Goal: Task Accomplishment & Management: Complete application form

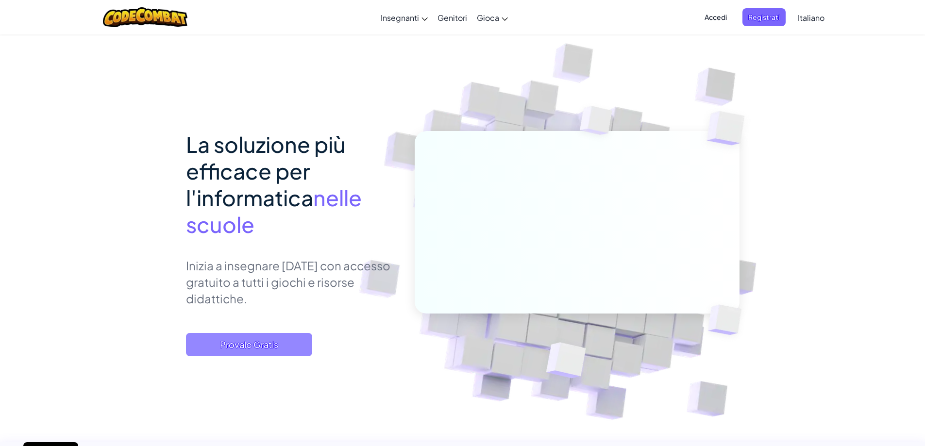
click at [217, 340] on span "Provalo Gratis" at bounding box center [249, 344] width 126 height 23
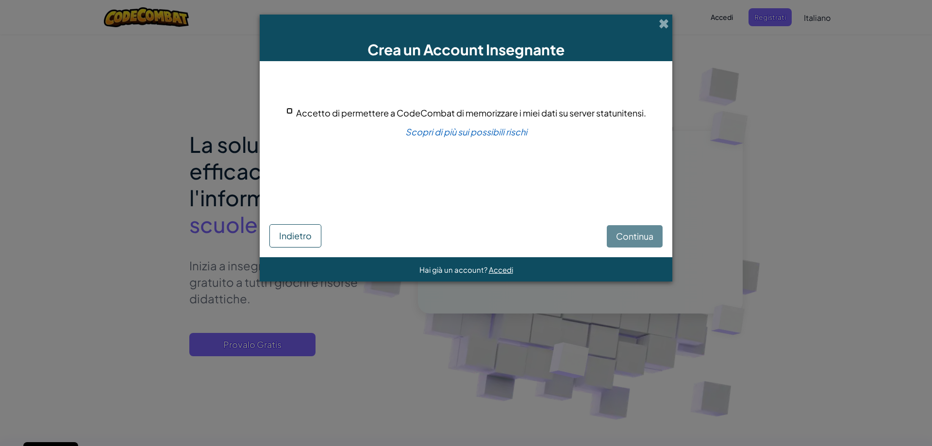
click at [289, 111] on input "Accetto di permettere a CodeCombat di memorizzare i miei dati su server statuni…" at bounding box center [289, 111] width 6 height 6
checkbox input "true"
click at [622, 236] on span "Continua" at bounding box center [634, 236] width 37 height 11
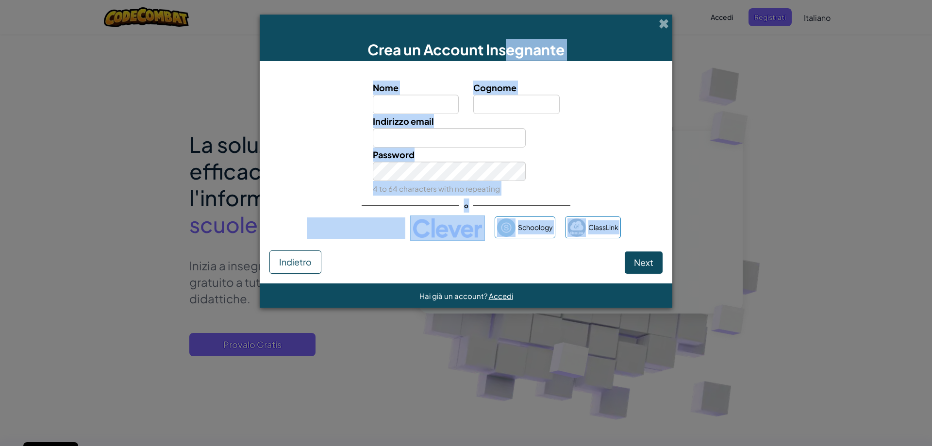
drag, startPoint x: 510, startPoint y: 23, endPoint x: 489, endPoint y: 258, distance: 236.3
click at [400, 357] on div "Crea un Account Insegnante Nome Cognome Indirizzo email Password 4 to 64 charac…" at bounding box center [466, 223] width 932 height 446
click at [600, 175] on div "Password 4 to 64 characters with no repeating" at bounding box center [466, 172] width 403 height 48
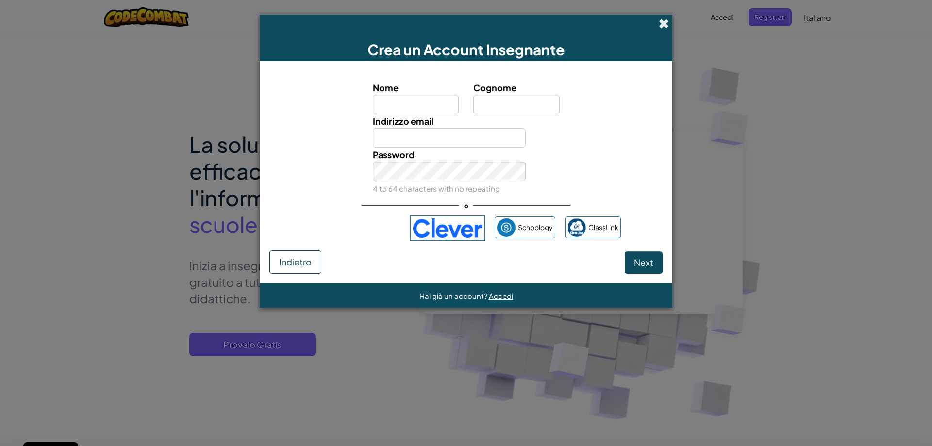
click at [664, 25] on span at bounding box center [664, 23] width 10 height 10
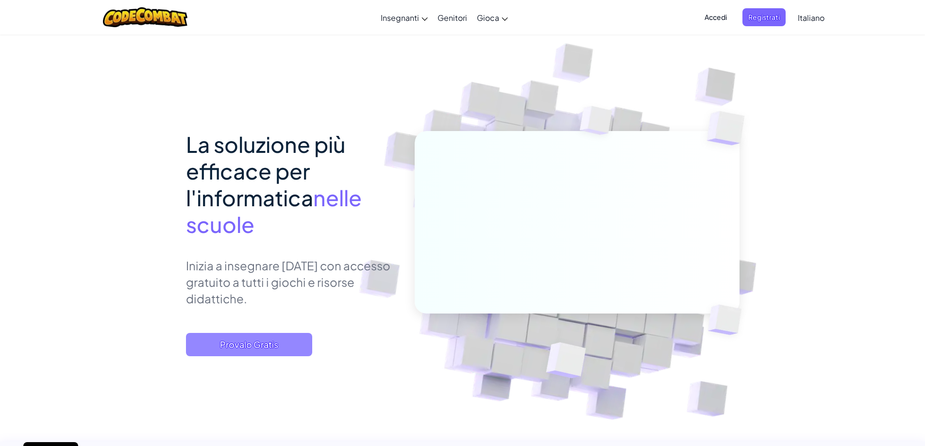
click at [212, 339] on span "Provalo Gratis" at bounding box center [249, 344] width 126 height 23
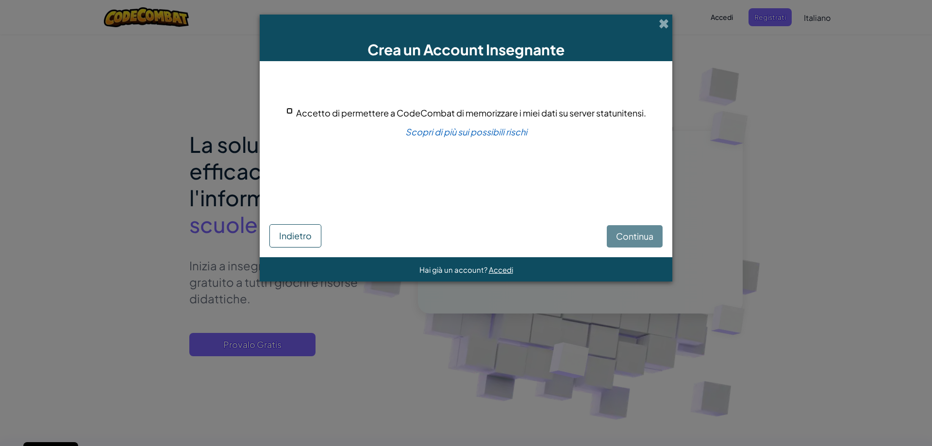
drag, startPoint x: 288, startPoint y: 113, endPoint x: 309, endPoint y: 128, distance: 25.4
click at [288, 113] on input "Accetto di permettere a CodeCombat di memorizzare i miei dati su server statuni…" at bounding box center [289, 111] width 6 height 6
checkbox input "true"
click at [631, 237] on span "Continua" at bounding box center [634, 236] width 37 height 11
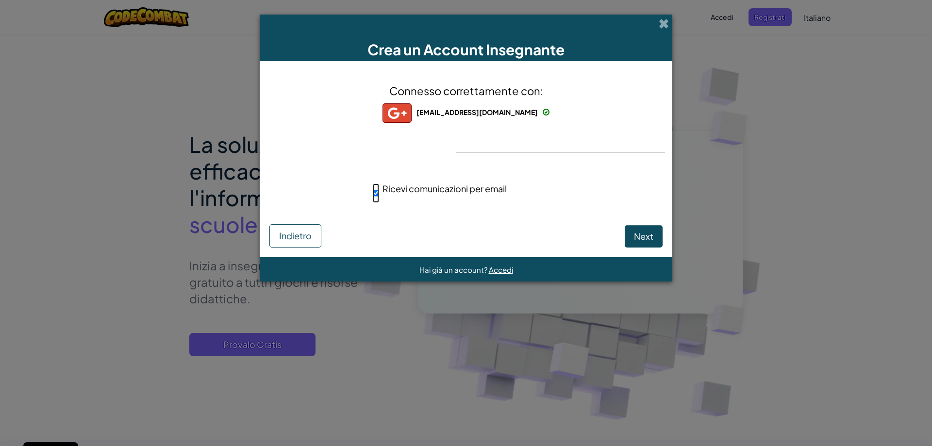
click at [373, 193] on input "Ricevi comunicazioni per email" at bounding box center [376, 192] width 6 height 19
checkbox input "false"
click at [648, 239] on span "Next" at bounding box center [643, 236] width 19 height 11
select select "Italy"
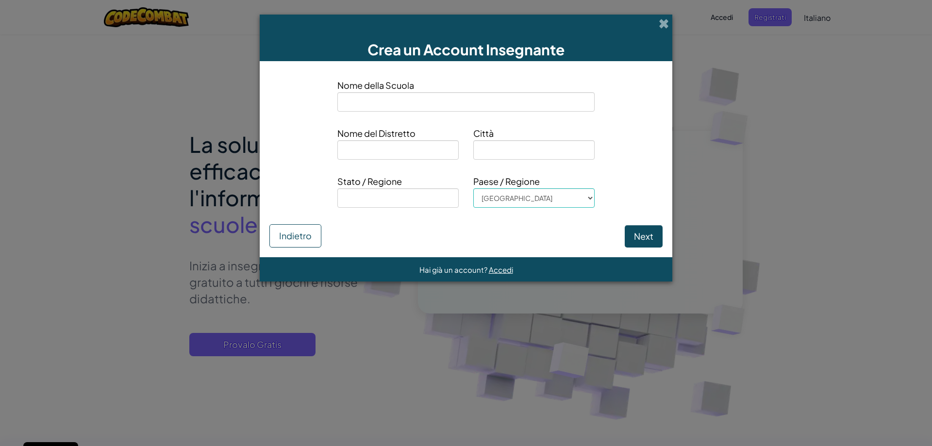
click at [372, 104] on input at bounding box center [465, 101] width 257 height 19
type input "Scuola Ceretolo"
type input "Ceretolo"
type input "Bologna"
type input "Emilia Romagna"
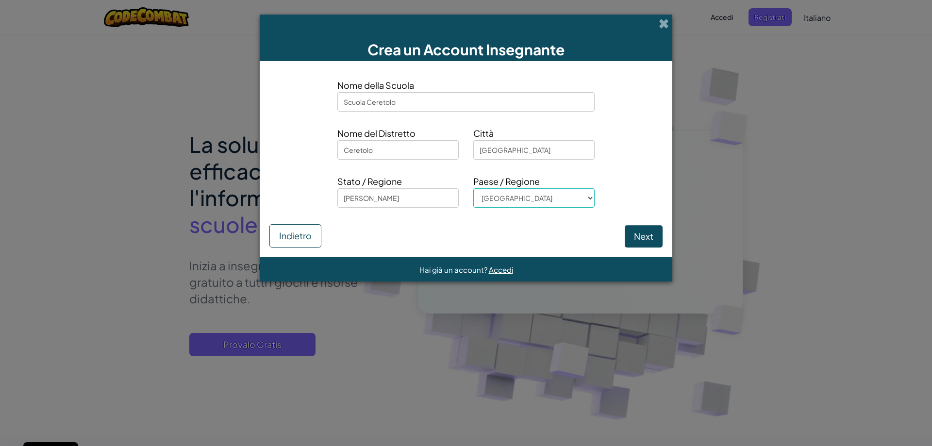
click at [529, 259] on div "Hai già un account? Accedi" at bounding box center [466, 269] width 413 height 24
click at [636, 240] on button "Next" at bounding box center [644, 236] width 38 height 22
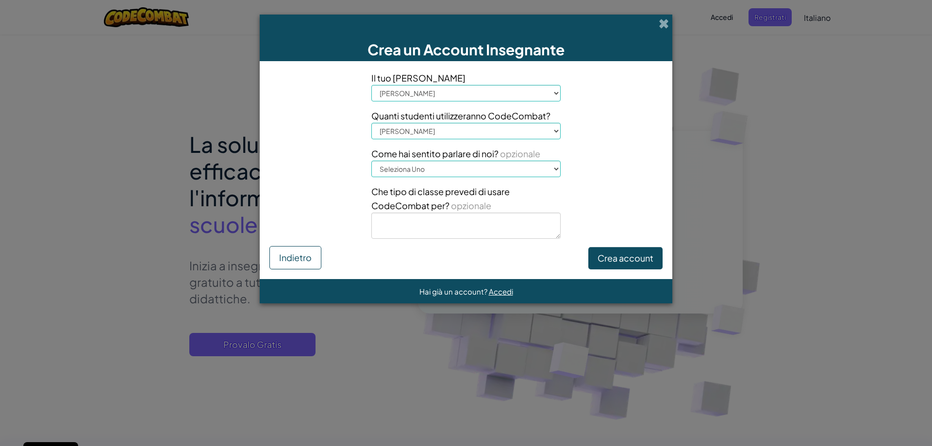
click at [467, 96] on select "Seleziona Ruolo Primario Preside Genitore Coordinatore tecnologico Maestro Spec…" at bounding box center [465, 93] width 189 height 17
select select "Teacher"
click at [371, 85] on select "Seleziona Ruolo Primario Preside Genitore Coordinatore tecnologico Maestro Spec…" at bounding box center [465, 93] width 189 height 17
click at [427, 133] on select "Seleziona Gittata 1-10 11-50 51-100 101-200 201-500 501-1000 1000+" at bounding box center [465, 131] width 189 height 17
select select "11-50"
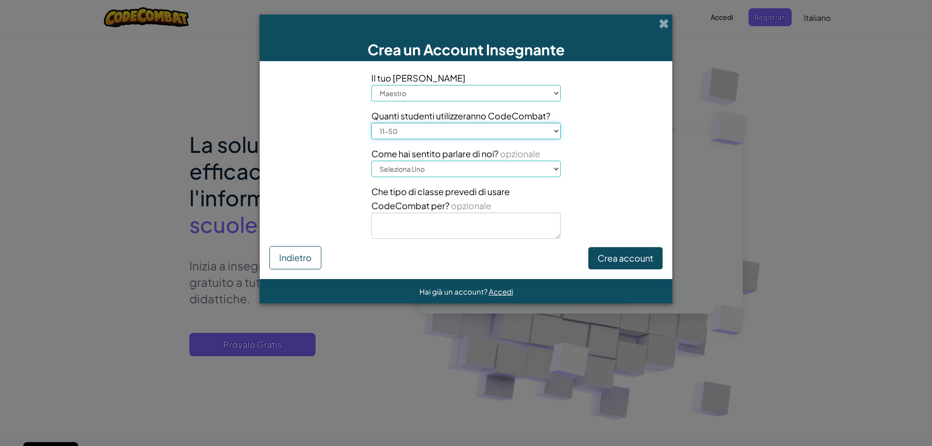
click at [371, 123] on select "Seleziona Gittata 1-10 11-50 51-100 101-200 201-500 501-1000 1000+" at bounding box center [465, 131] width 189 height 17
click at [418, 168] on select "Seleziona Uno Conferenza (ad esempio, ISTE) Code.org/Ora del Codice Un insegnan…" at bounding box center [465, 169] width 189 height 17
select select "A teacher"
click at [371, 161] on select "Seleziona Uno Conferenza (ad esempio, ISTE) Code.org/Ora del Codice Un insegnan…" at bounding box center [465, 169] width 189 height 17
click at [618, 254] on button "Crea account" at bounding box center [625, 258] width 74 height 22
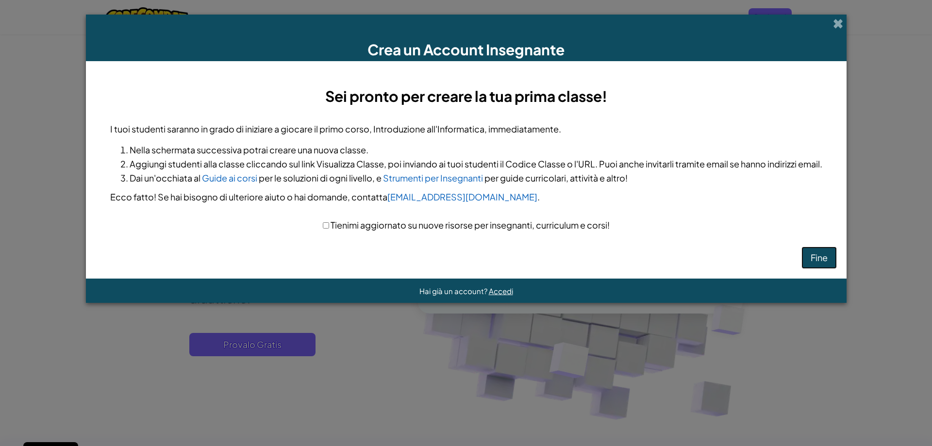
click at [817, 255] on button "Fine" at bounding box center [818, 258] width 35 height 22
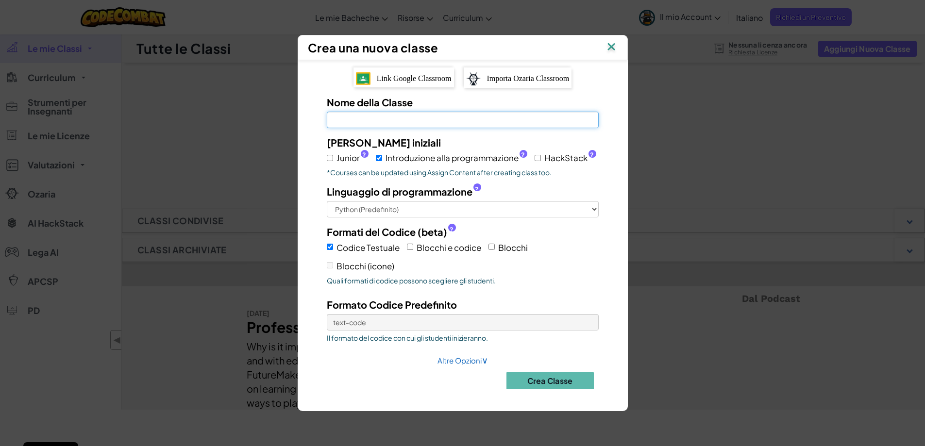
click at [431, 116] on input "Nome della Classe Campo richiesto" at bounding box center [463, 120] width 272 height 17
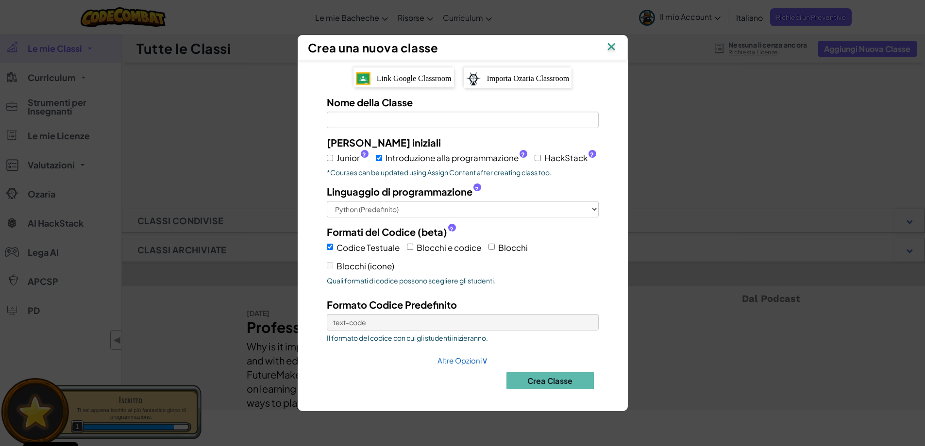
click at [405, 79] on span "Link Google Classroom" at bounding box center [414, 78] width 75 height 8
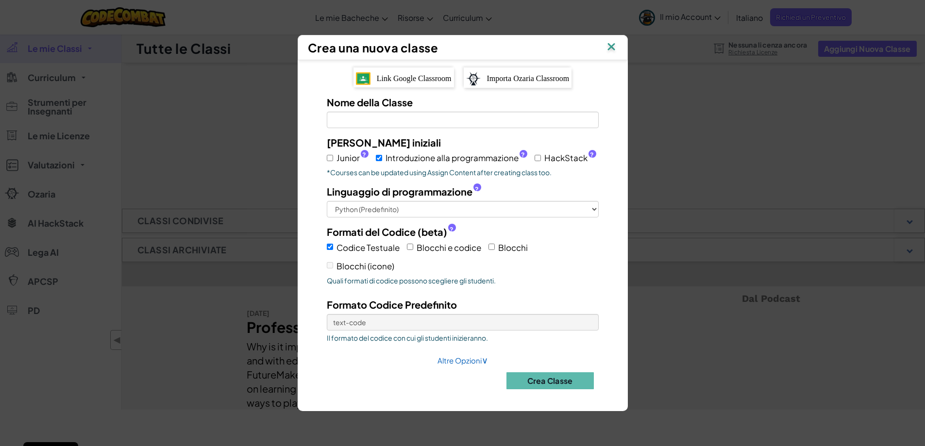
click at [615, 44] on img at bounding box center [611, 47] width 13 height 15
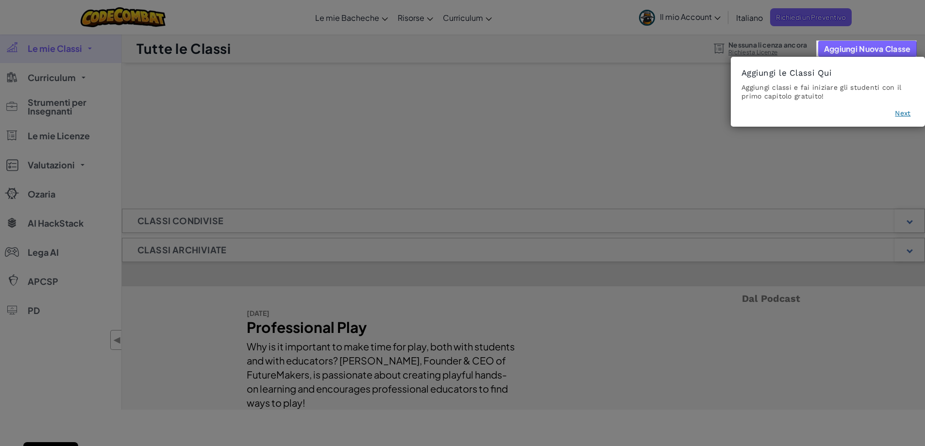
click at [912, 112] on footer "Next" at bounding box center [827, 115] width 173 height 14
click at [908, 113] on button "Next" at bounding box center [903, 113] width 16 height 10
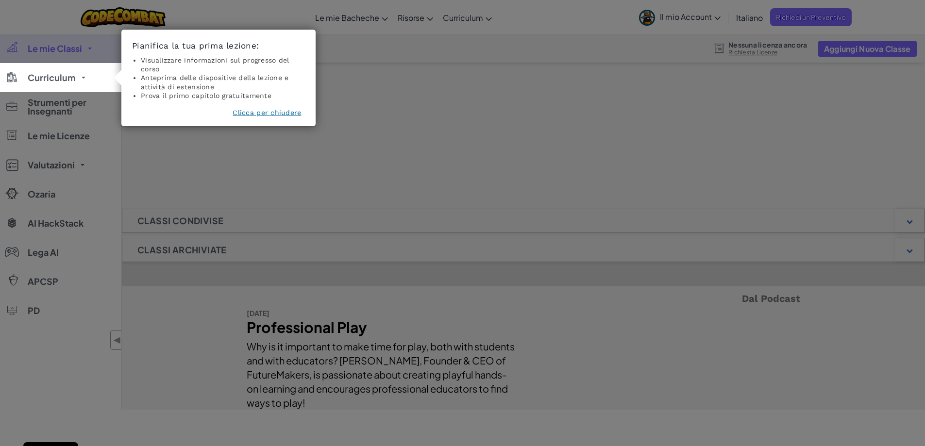
click at [256, 116] on button "Clicca per chiudere" at bounding box center [266, 113] width 68 height 10
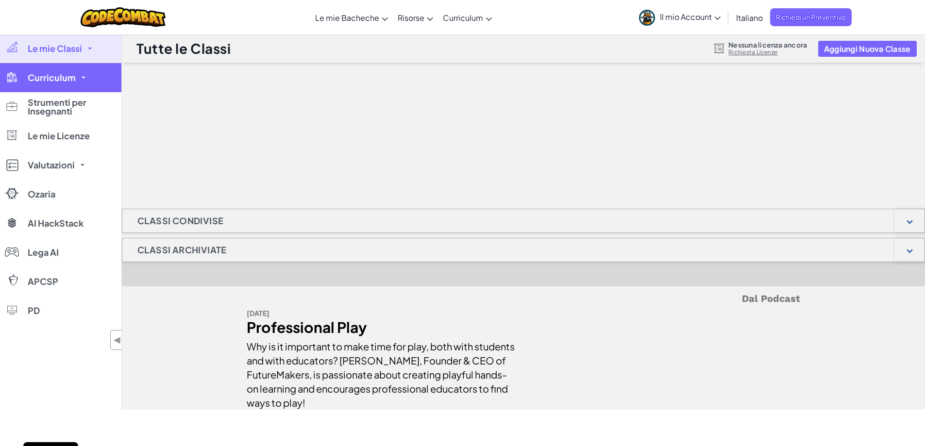
click at [72, 86] on link "Curriculum" at bounding box center [60, 77] width 121 height 29
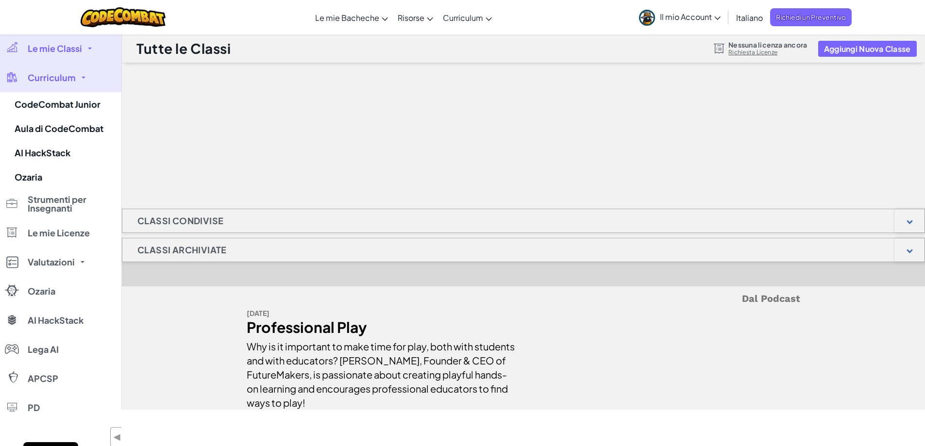
click at [73, 82] on span "Curriculum" at bounding box center [52, 77] width 48 height 9
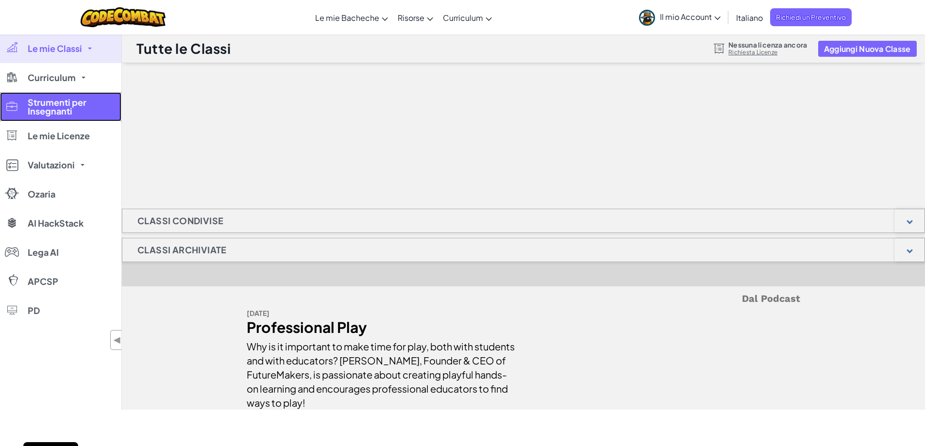
click at [73, 112] on span "Strumenti per Insegnanti" at bounding box center [71, 106] width 87 height 17
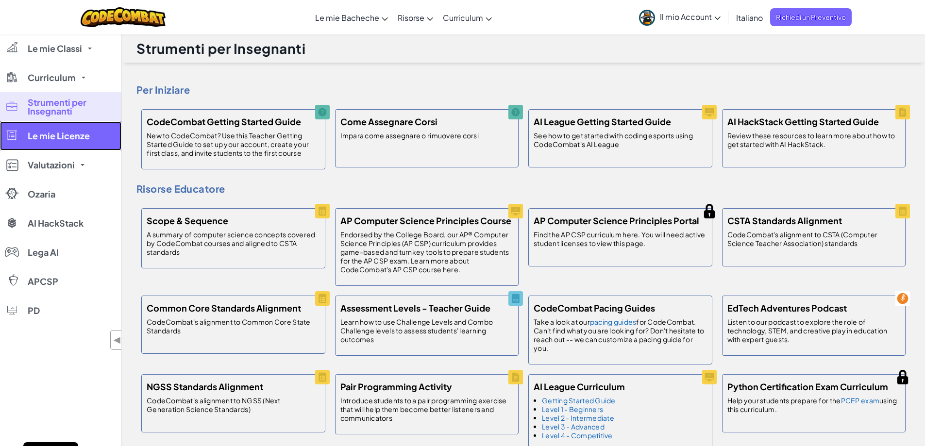
click at [69, 132] on span "Le mie Licenze" at bounding box center [59, 136] width 62 height 9
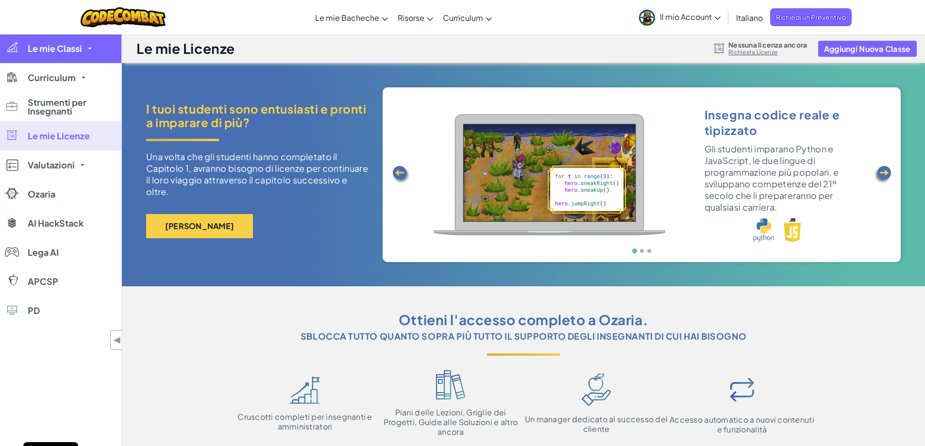
click at [69, 44] on span "Le mie Classi" at bounding box center [55, 48] width 54 height 9
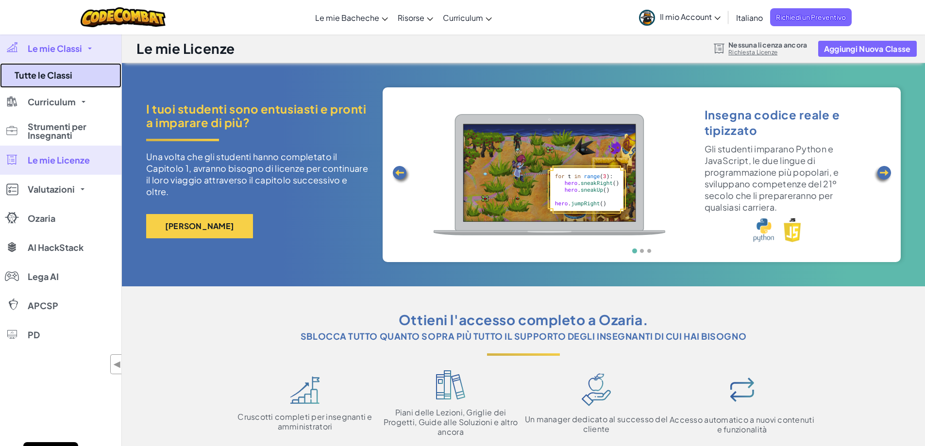
click at [75, 76] on link "Tutte le Classi" at bounding box center [60, 75] width 121 height 25
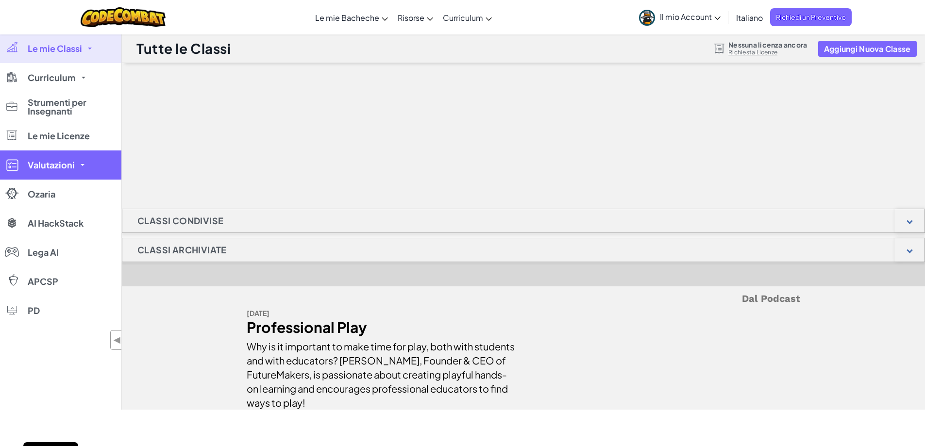
click at [76, 168] on link "Valutazioni" at bounding box center [60, 164] width 121 height 29
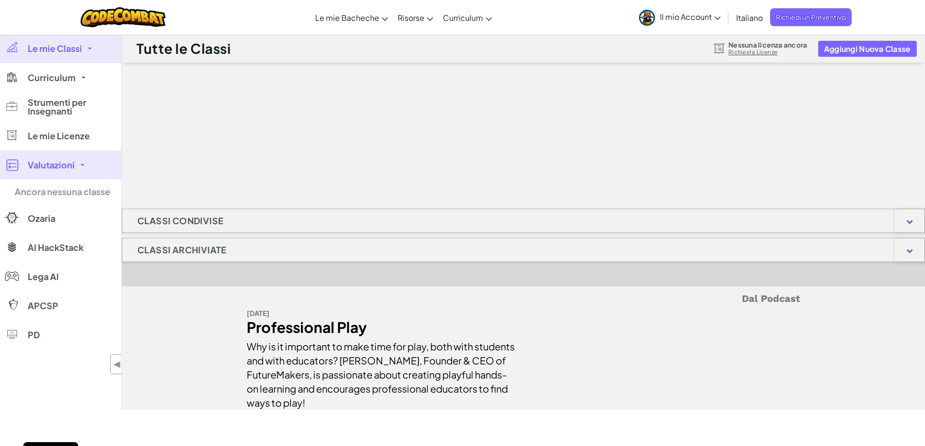
click at [77, 167] on link "Valutazioni" at bounding box center [60, 164] width 121 height 29
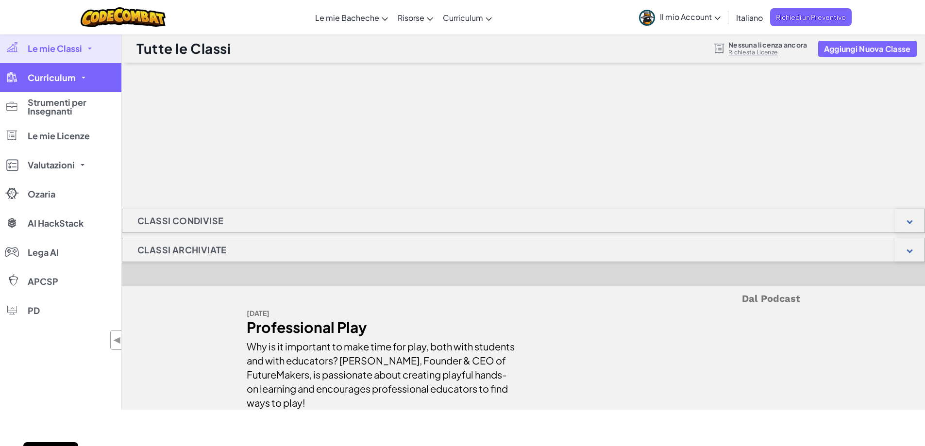
click at [64, 87] on link "Curriculum" at bounding box center [60, 77] width 121 height 29
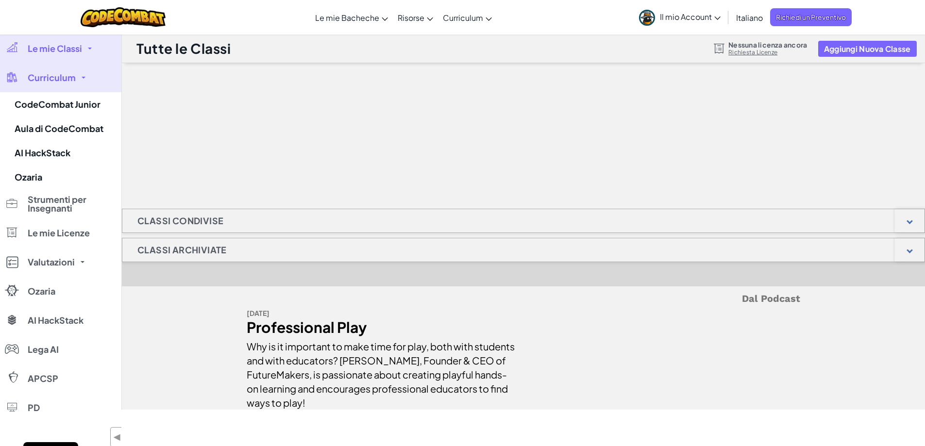
click at [66, 79] on span "Curriculum" at bounding box center [52, 77] width 48 height 9
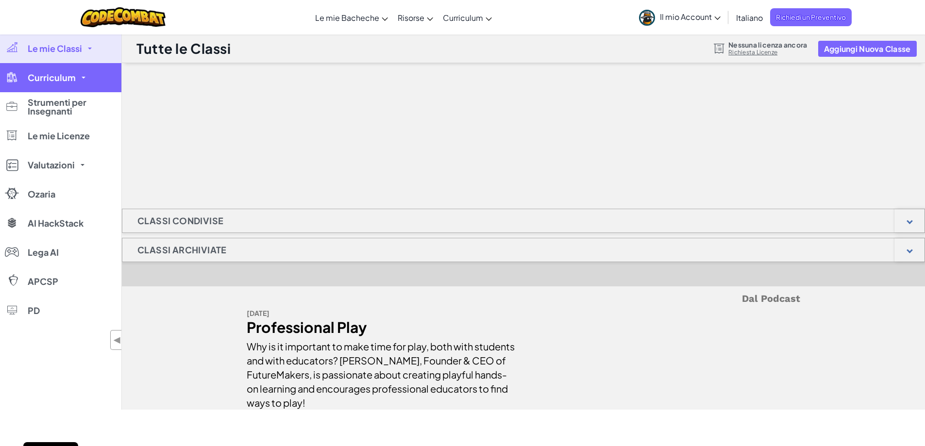
click at [70, 79] on span "Curriculum" at bounding box center [52, 77] width 48 height 9
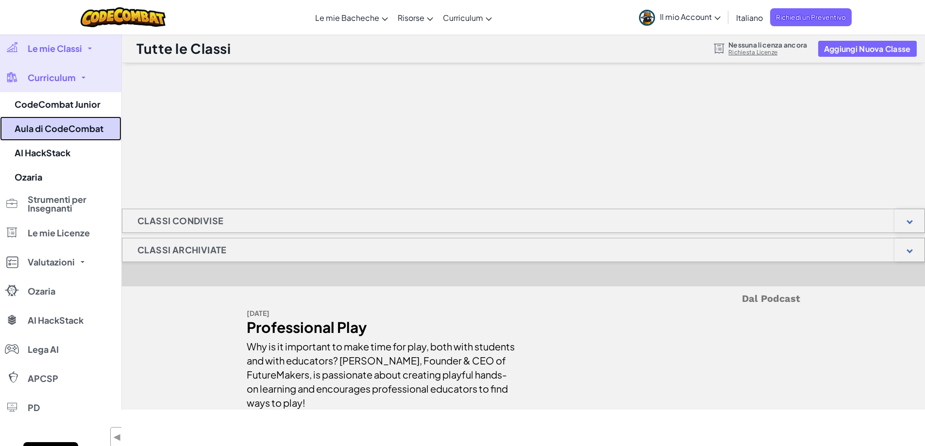
click at [88, 132] on link "Aula di CodeCombat" at bounding box center [60, 128] width 121 height 24
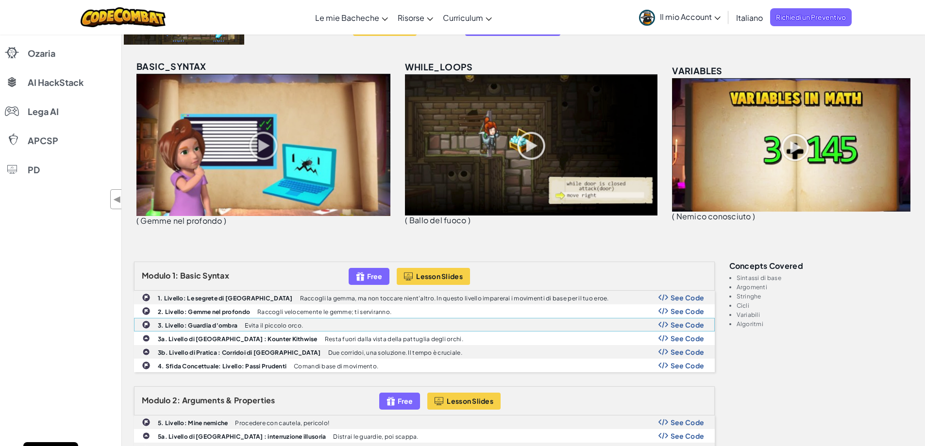
scroll to position [49, 0]
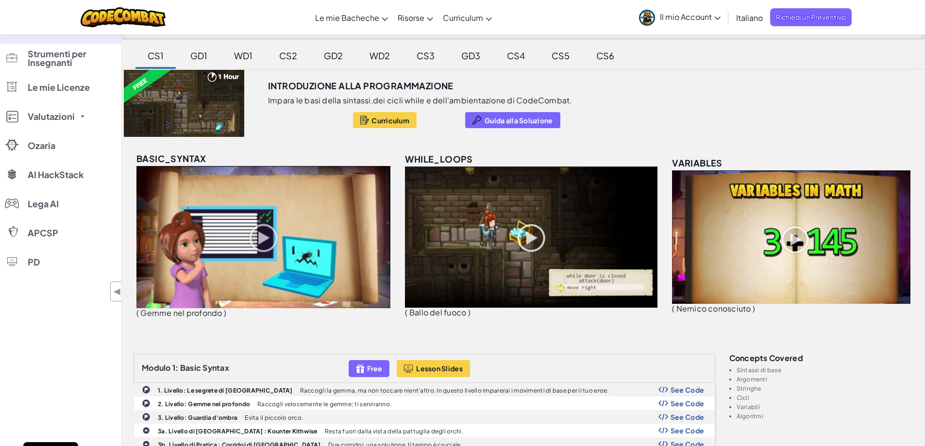
click at [196, 57] on div "GD1" at bounding box center [199, 55] width 36 height 23
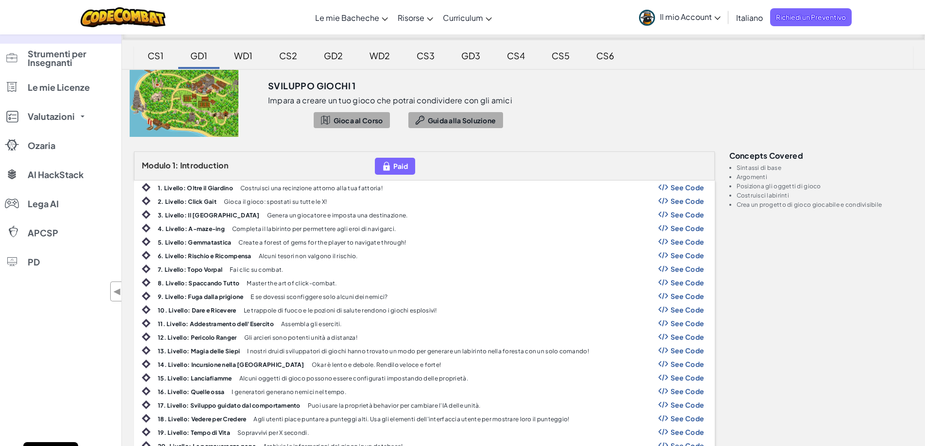
click at [165, 61] on div "CS1" at bounding box center [155, 55] width 35 height 23
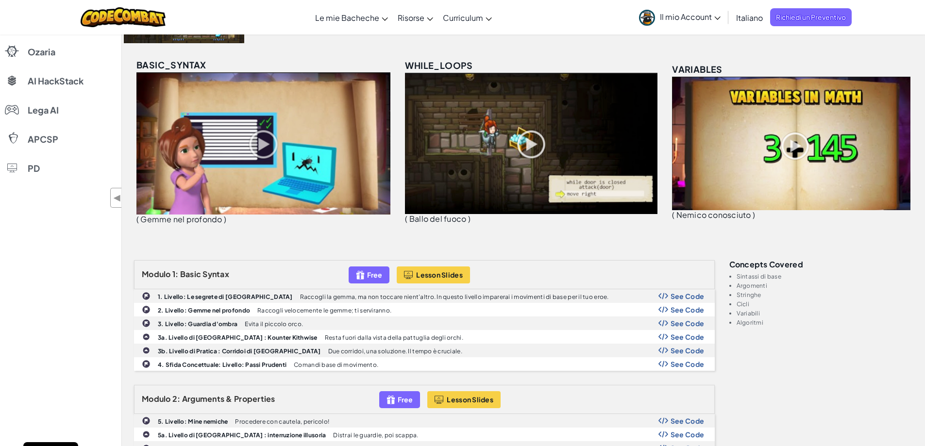
scroll to position [146, 0]
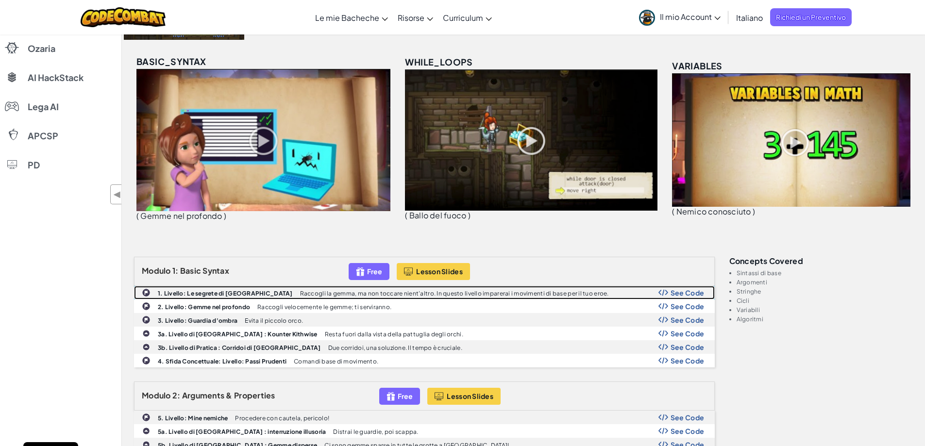
click at [692, 295] on span "See Code" at bounding box center [687, 293] width 34 height 8
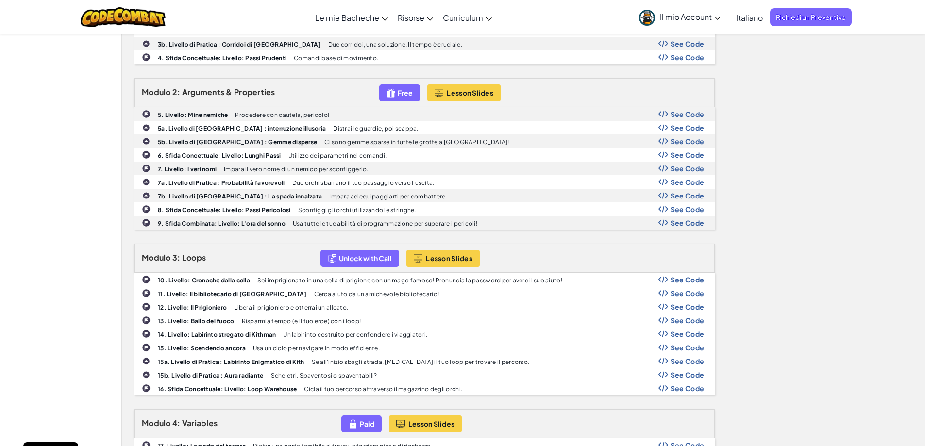
scroll to position [582, 0]
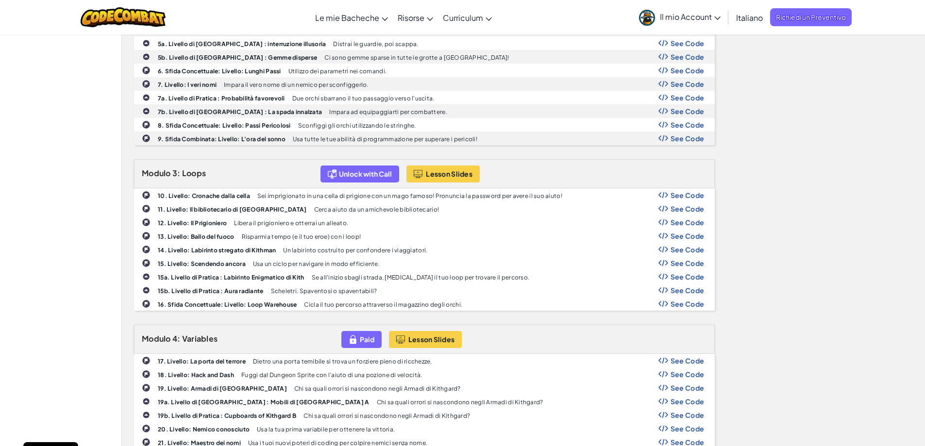
click at [693, 197] on span "See Code" at bounding box center [687, 195] width 34 height 8
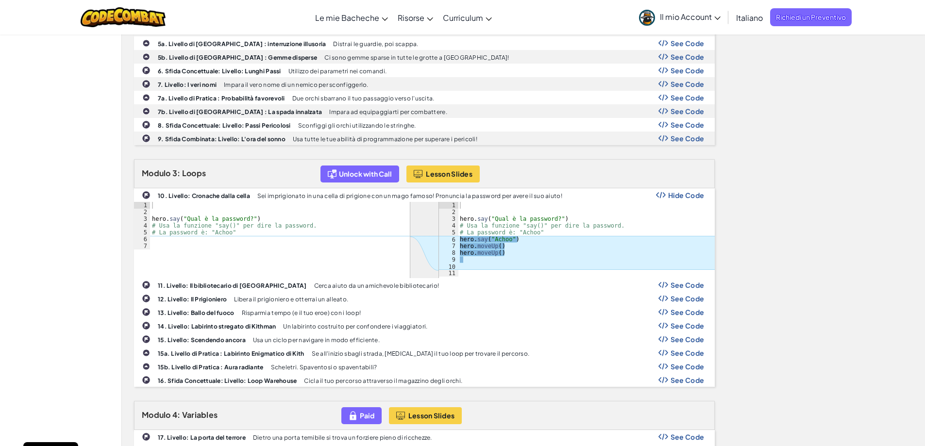
click at [695, 193] on span "Hide Code" at bounding box center [686, 195] width 36 height 8
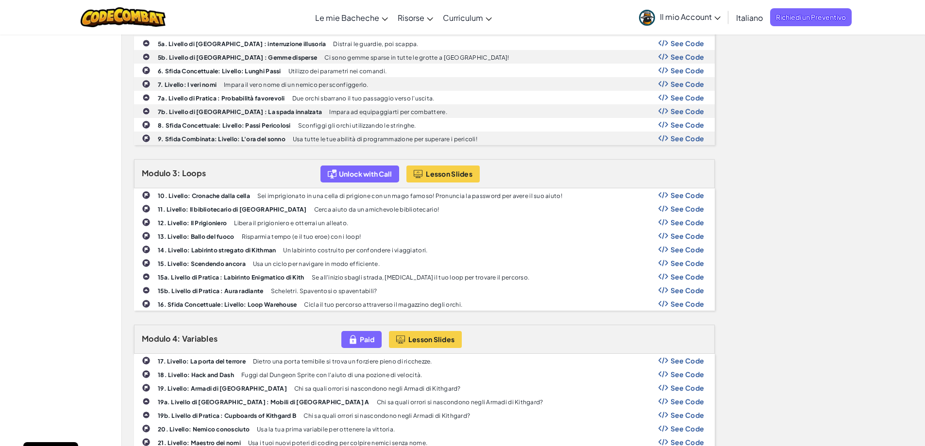
click at [687, 282] on div "15a. Livello di Pratica : Labirinto Enigmatico di Kith Se all'inizio sbagli str…" at bounding box center [424, 276] width 580 height 13
click at [686, 289] on span "See Code" at bounding box center [687, 290] width 34 height 8
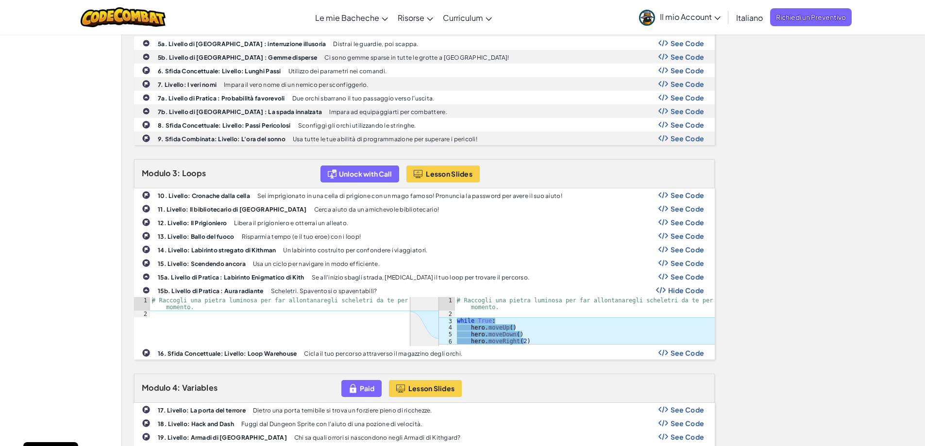
click at [686, 289] on span "Hide Code" at bounding box center [686, 290] width 36 height 8
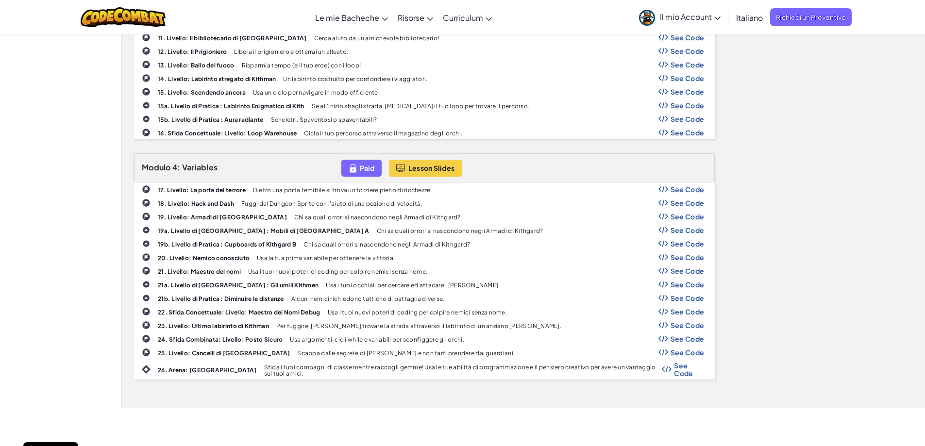
scroll to position [680, 0]
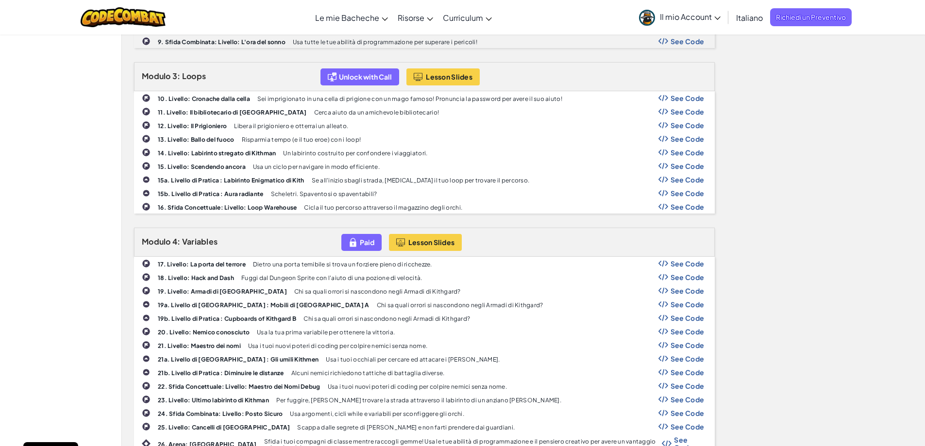
click at [681, 153] on span "See Code" at bounding box center [687, 153] width 34 height 8
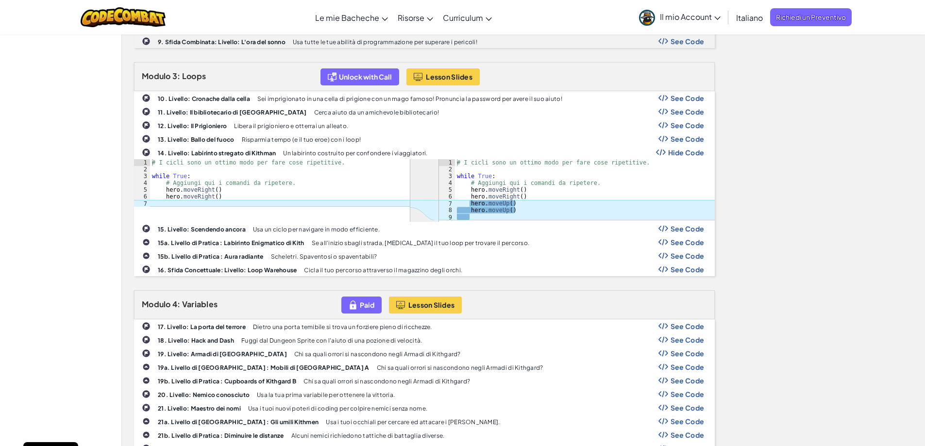
click at [681, 151] on span "Hide Code" at bounding box center [686, 153] width 36 height 8
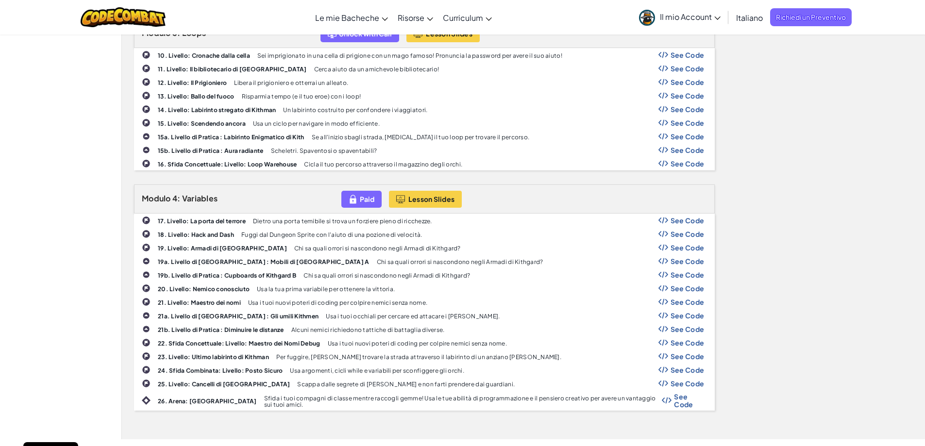
scroll to position [777, 0]
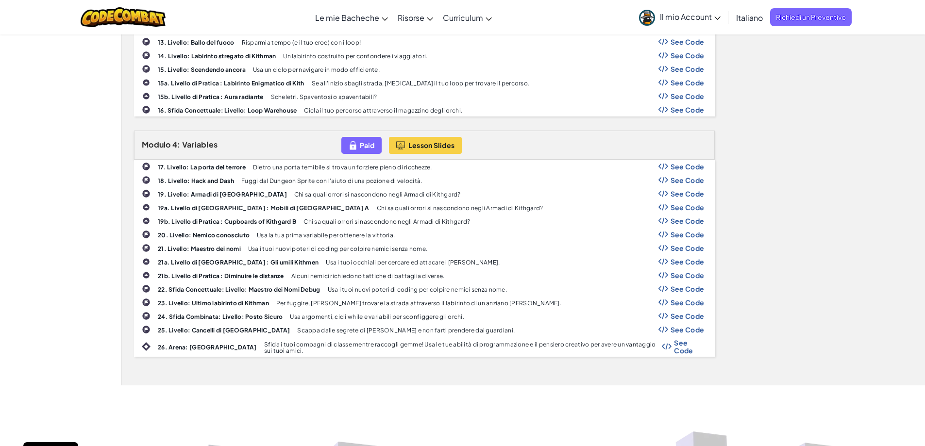
click at [677, 166] on span "See Code" at bounding box center [687, 167] width 34 height 8
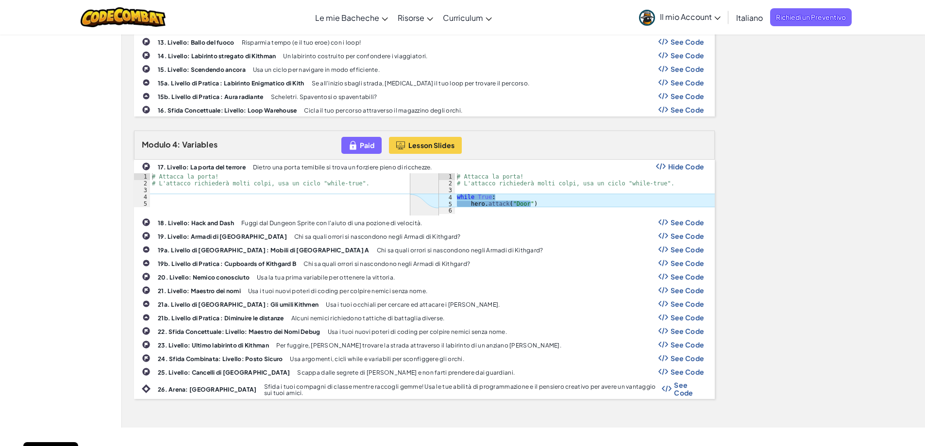
click at [677, 166] on span "Hide Code" at bounding box center [686, 167] width 36 height 8
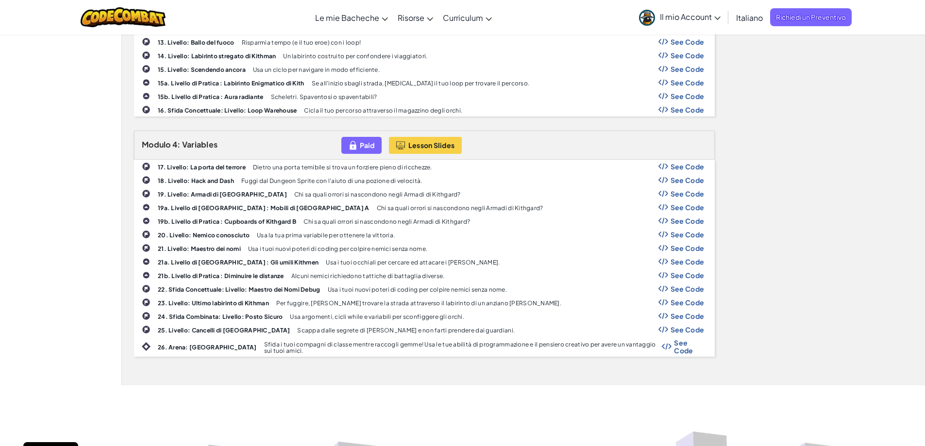
click at [693, 236] on span "See Code" at bounding box center [687, 235] width 34 height 8
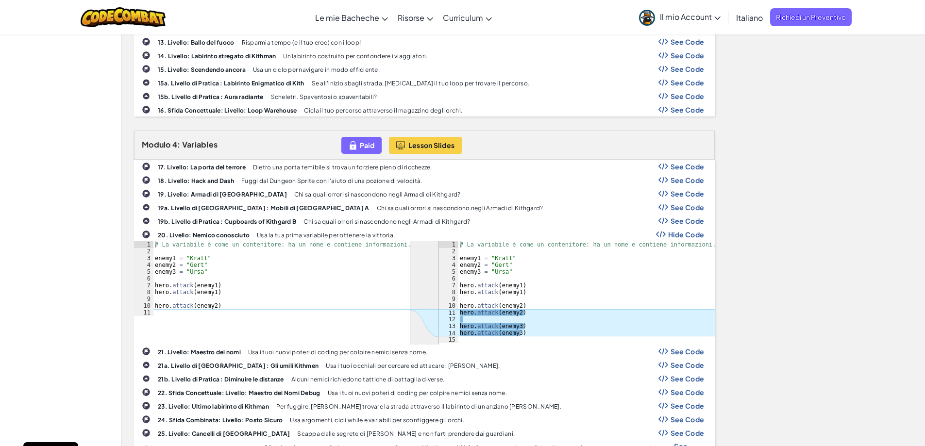
click at [693, 235] on span "Hide Code" at bounding box center [686, 235] width 36 height 8
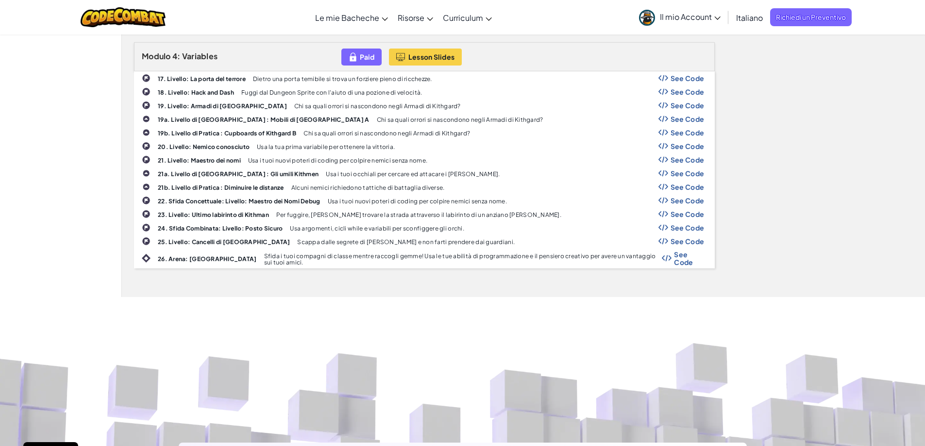
scroll to position [680, 0]
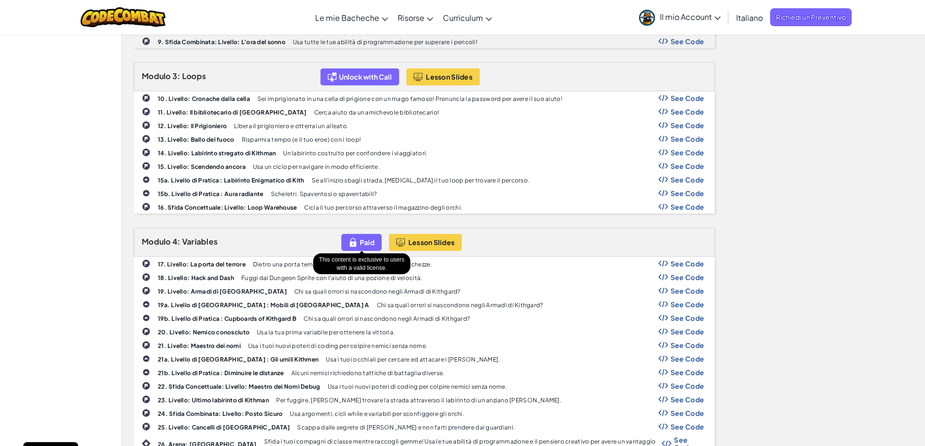
click at [357, 241] on img at bounding box center [352, 242] width 9 height 11
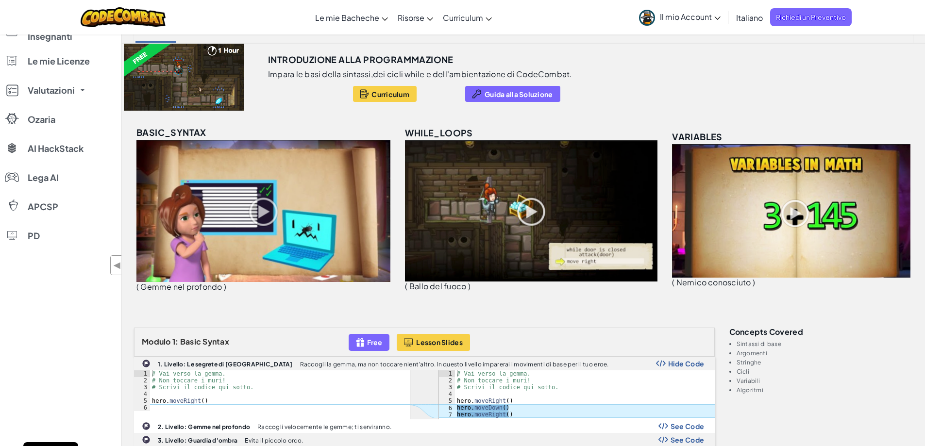
scroll to position [0, 0]
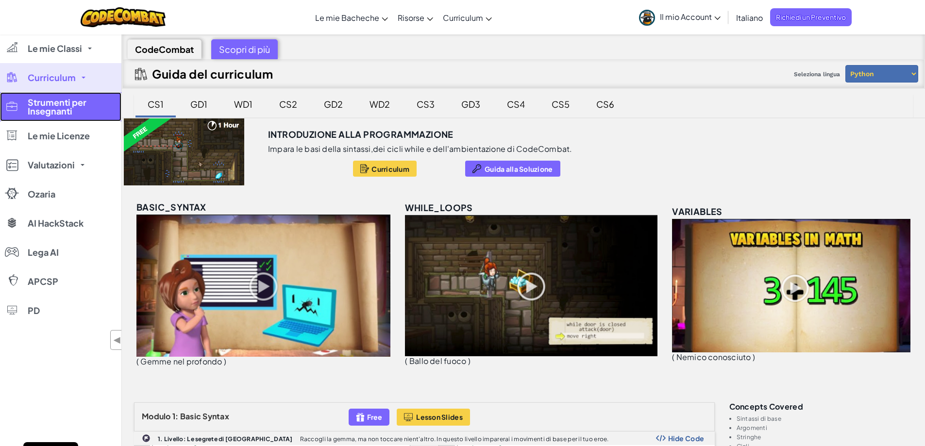
click at [60, 114] on span "Strumenti per Insegnanti" at bounding box center [71, 106] width 87 height 17
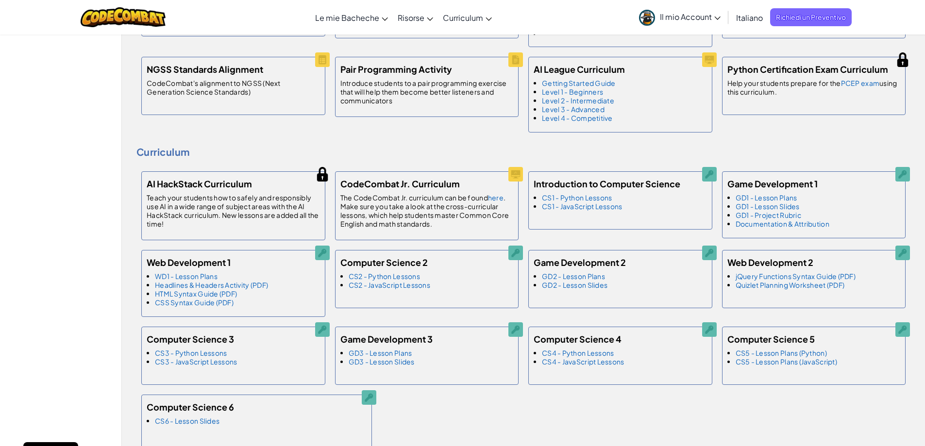
scroll to position [340, 0]
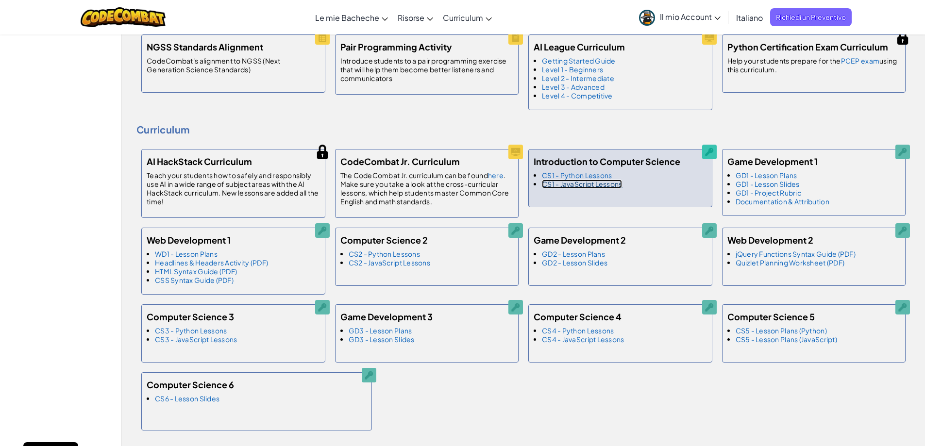
click at [602, 184] on link "CS1 - JavaScript Lessons" at bounding box center [582, 184] width 80 height 9
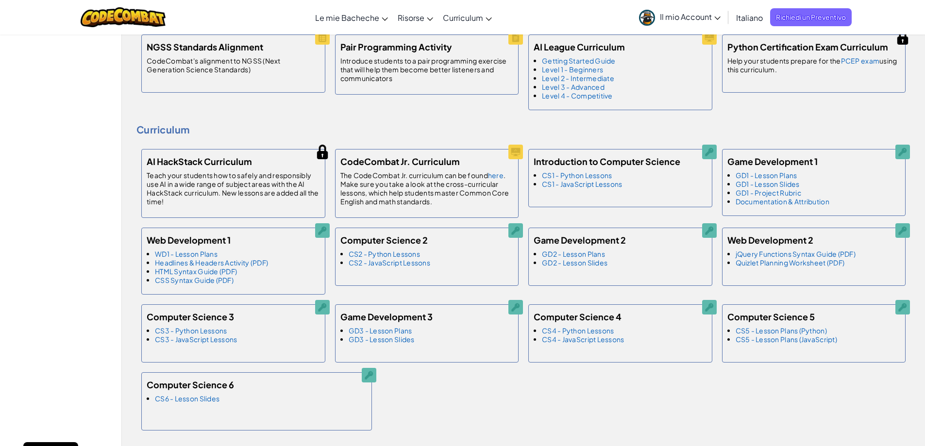
click at [482, 395] on div "AI HackStack Curriculum Teach your students how to safely and responsibly use A…" at bounding box center [523, 289] width 774 height 291
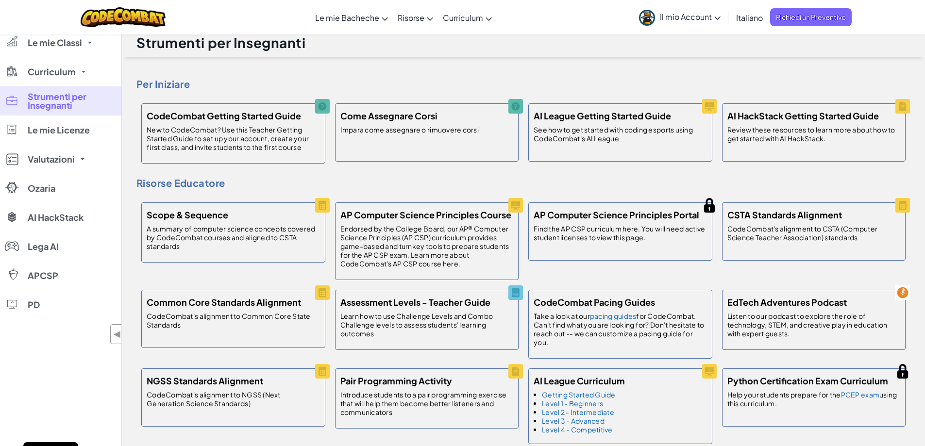
scroll to position [0, 0]
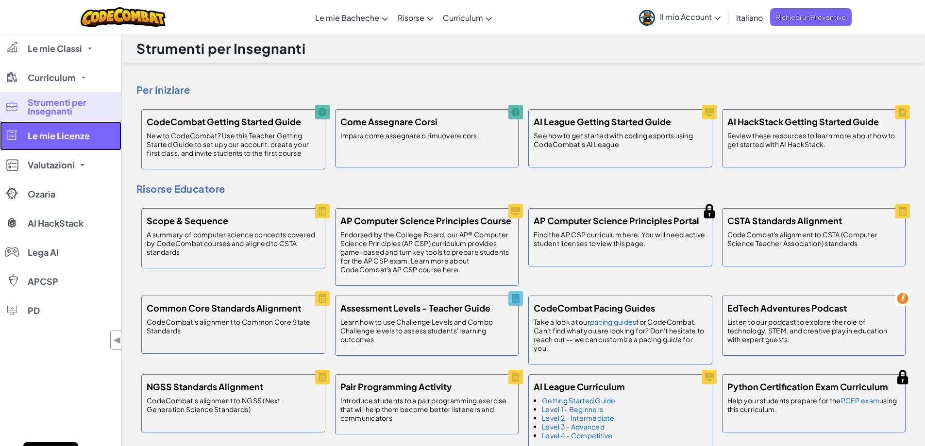
click at [86, 140] on span "Le mie Licenze" at bounding box center [59, 136] width 62 height 9
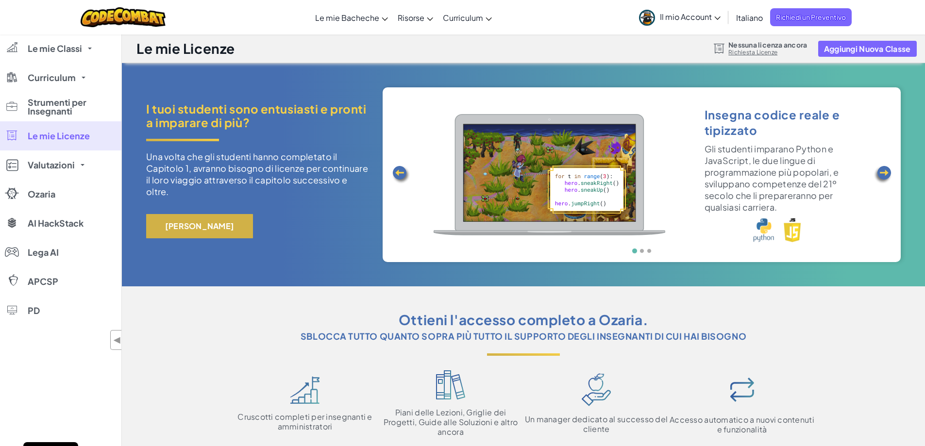
click at [228, 226] on button "[PERSON_NAME]" at bounding box center [199, 226] width 107 height 24
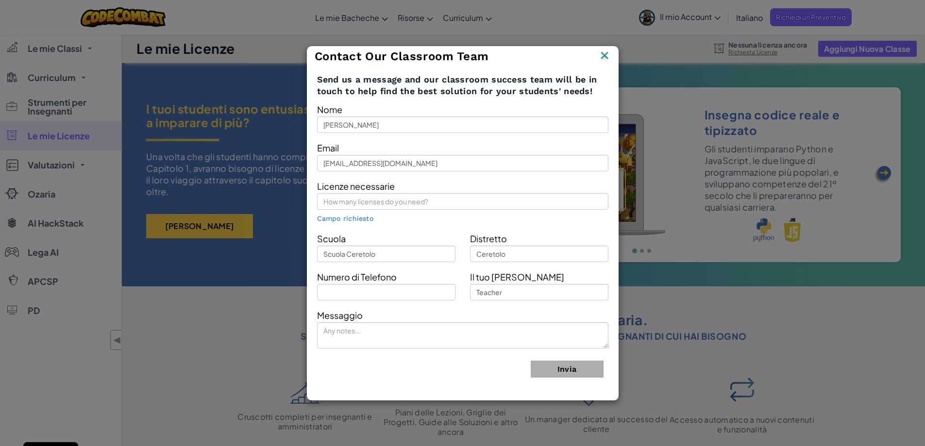
click at [608, 55] on img at bounding box center [604, 56] width 13 height 15
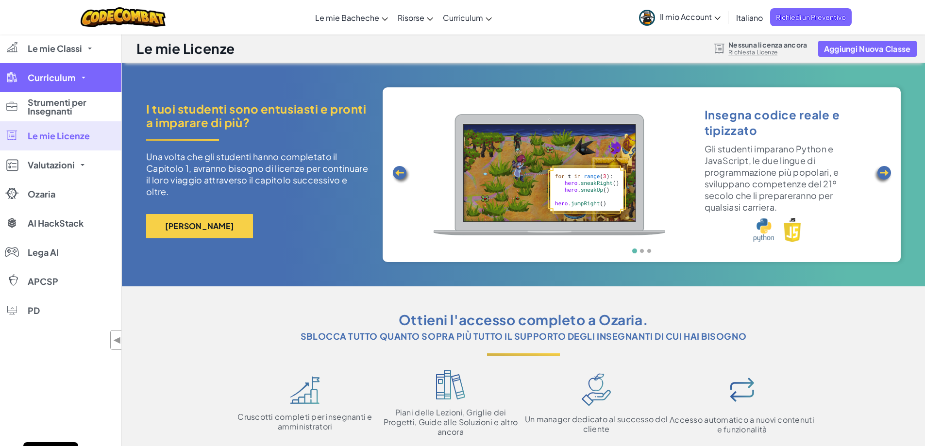
click at [67, 70] on link "Curriculum" at bounding box center [60, 77] width 121 height 29
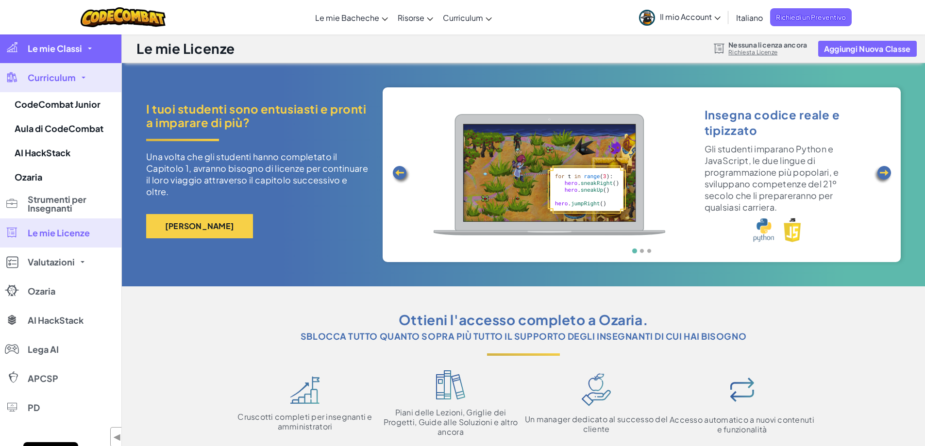
click at [68, 51] on span "Le mie Classi" at bounding box center [55, 48] width 54 height 9
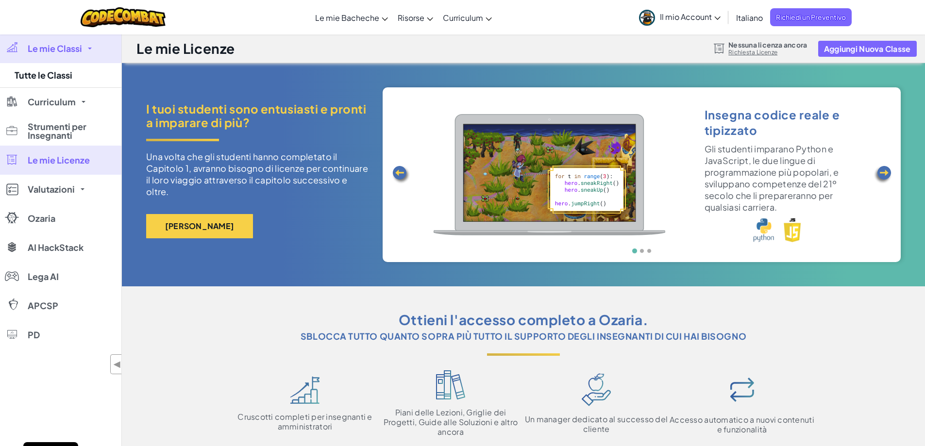
click at [68, 52] on span "Le mie Classi" at bounding box center [55, 48] width 54 height 9
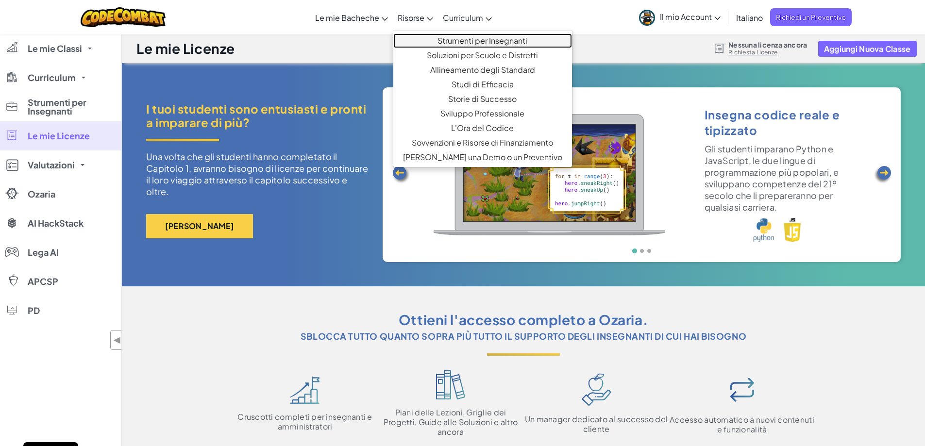
click at [479, 40] on link "Strumenti per Insegnanti" at bounding box center [482, 40] width 179 height 15
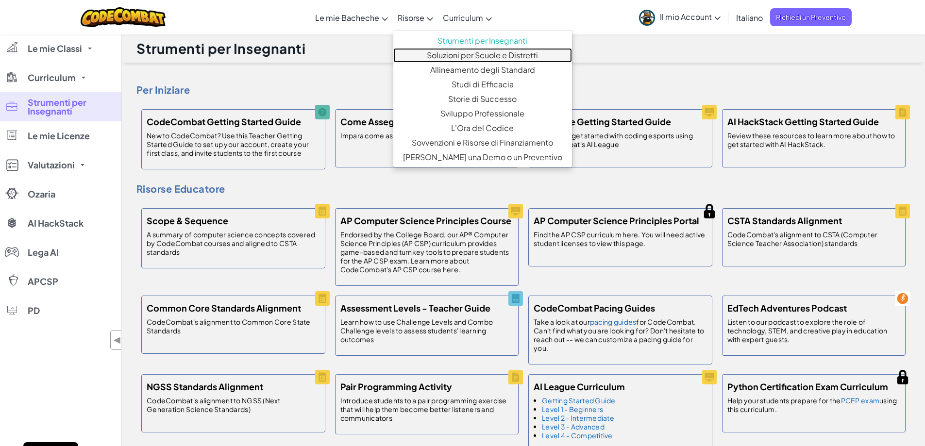
click at [474, 53] on link "Soluzioni per Scuole e Distretti" at bounding box center [482, 55] width 179 height 15
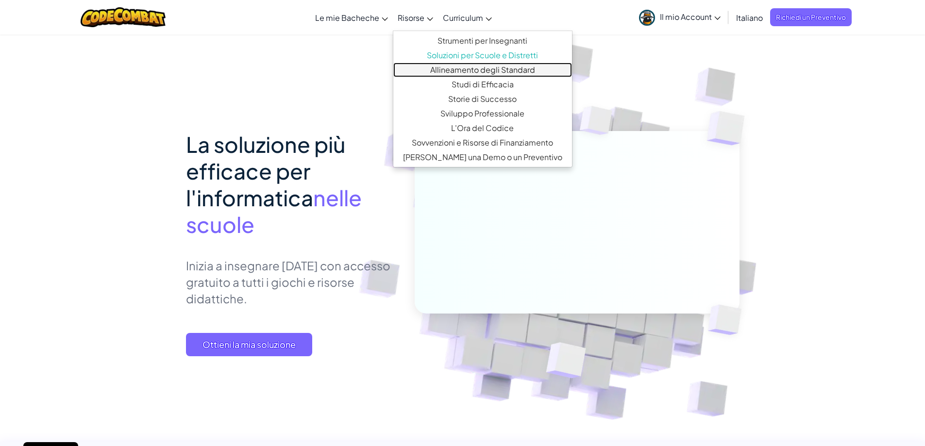
click at [449, 70] on link "Allineamento degli Standard" at bounding box center [482, 70] width 179 height 15
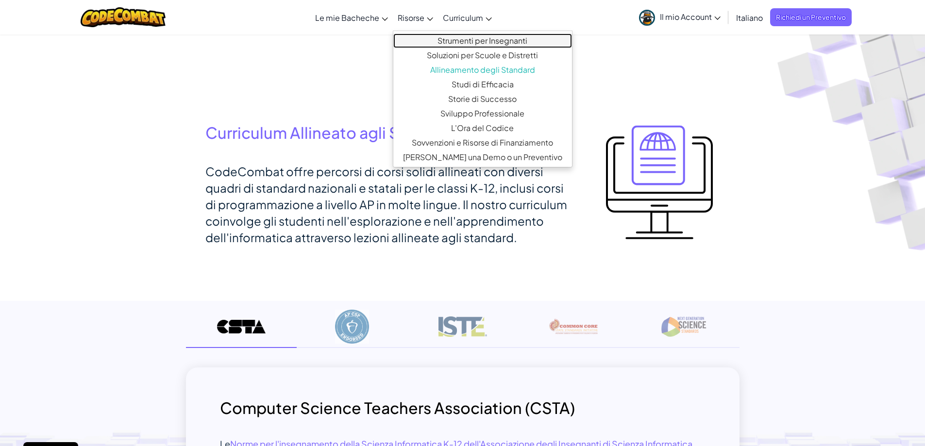
click at [476, 43] on link "Strumenti per Insegnanti" at bounding box center [482, 40] width 179 height 15
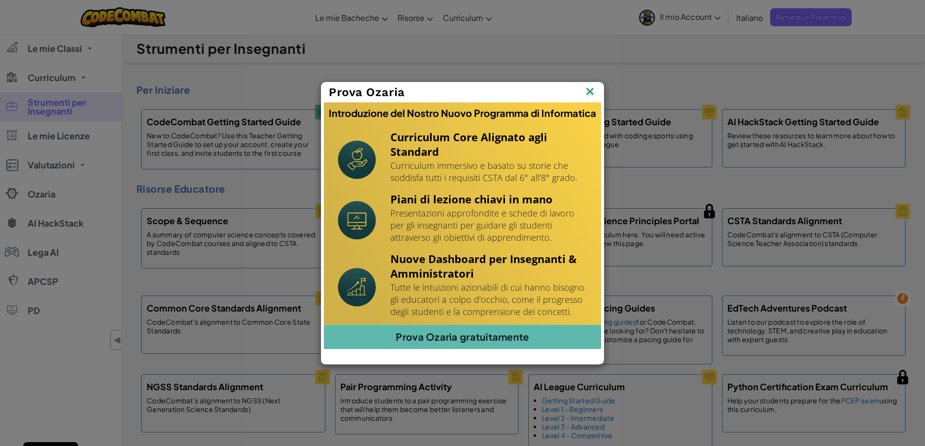
click at [591, 89] on img at bounding box center [589, 92] width 13 height 15
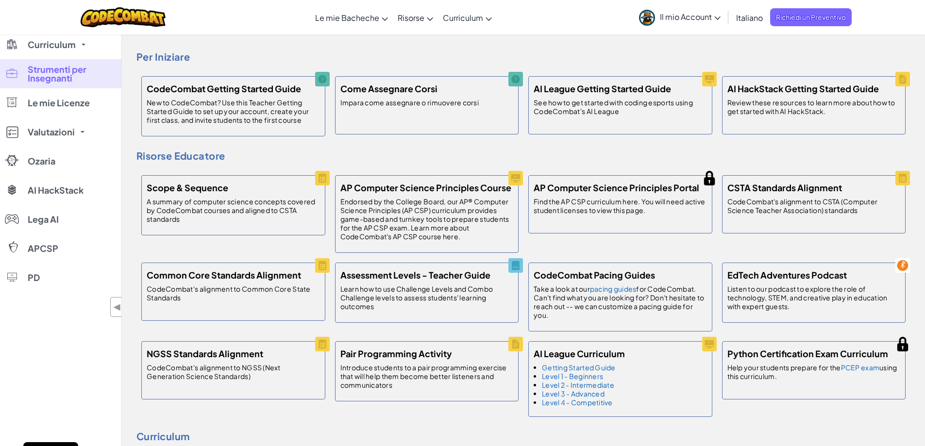
scroll to position [49, 0]
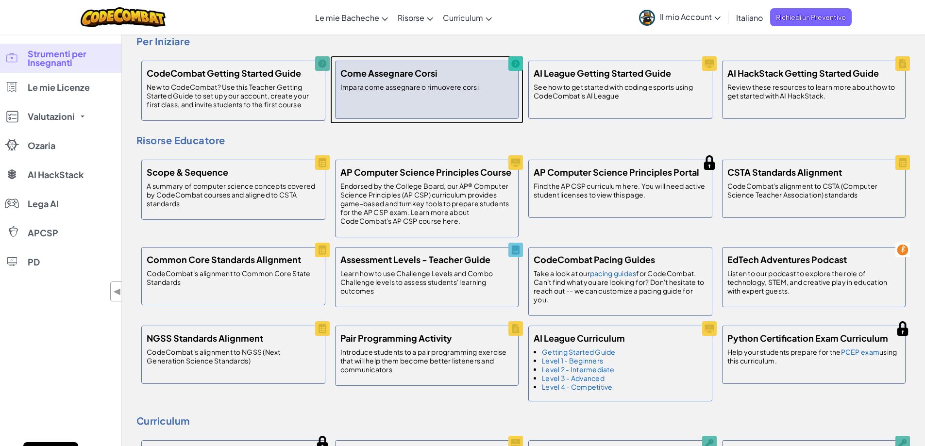
click at [401, 102] on div "Come Assegnare Corsi Impara come assegnare o rimuovere corsi" at bounding box center [427, 90] width 184 height 58
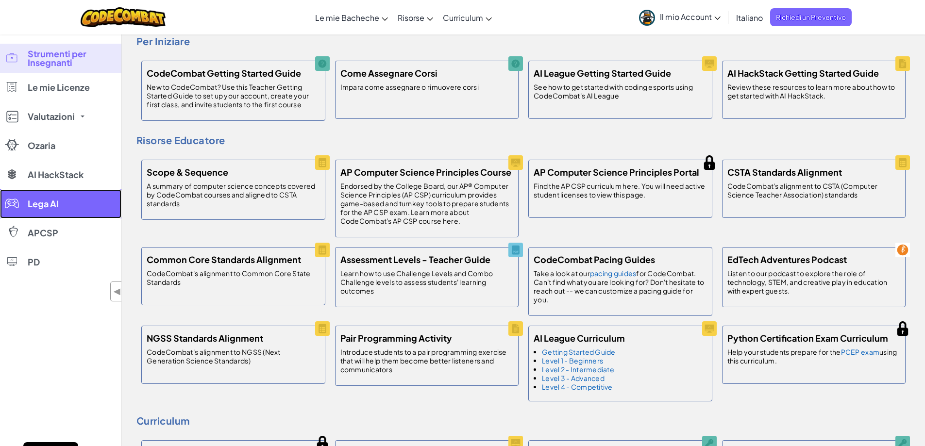
click at [55, 206] on span "Lega AI" at bounding box center [43, 203] width 31 height 9
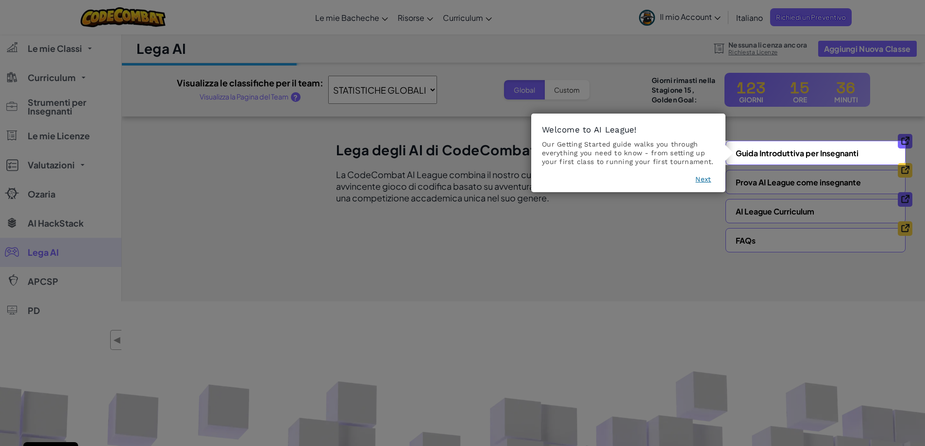
click at [706, 176] on button "Next" at bounding box center [703, 179] width 16 height 10
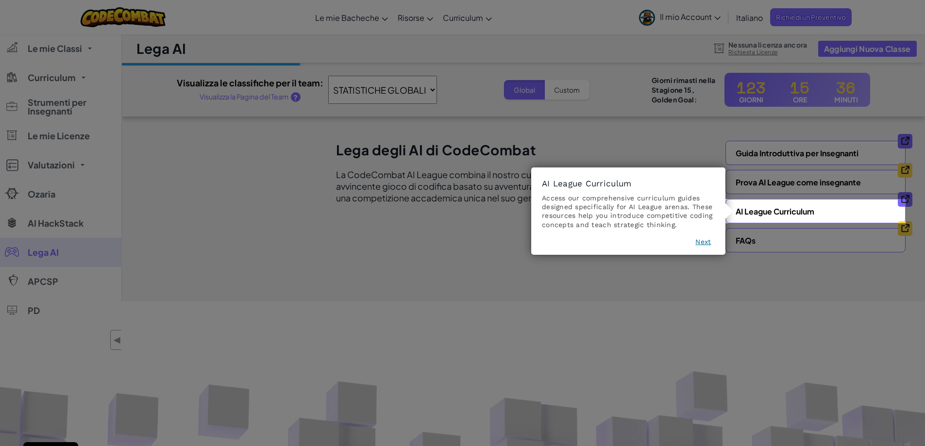
click at [698, 248] on footer "Next" at bounding box center [628, 244] width 173 height 14
click at [698, 242] on button "Next" at bounding box center [703, 242] width 16 height 10
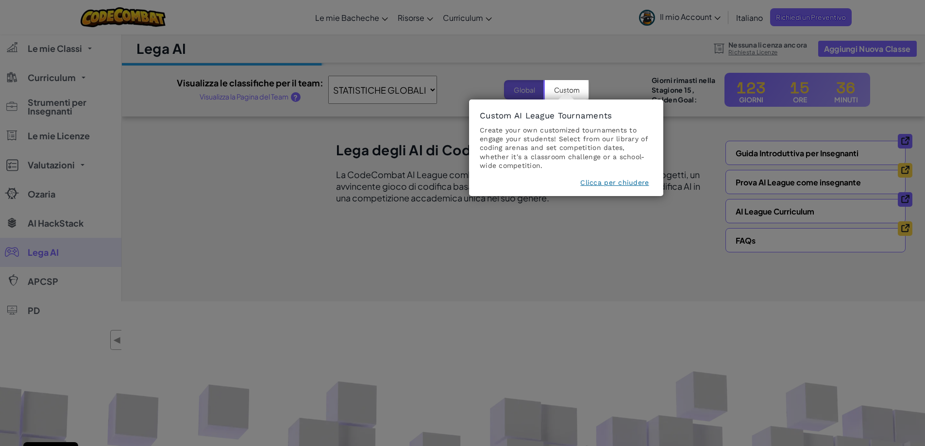
click at [642, 186] on button "Clicca per chiudere" at bounding box center [614, 183] width 68 height 10
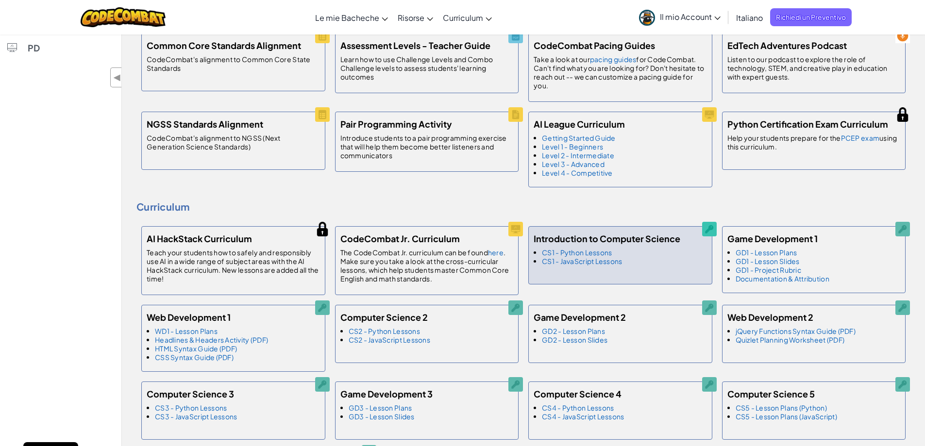
scroll to position [291, 0]
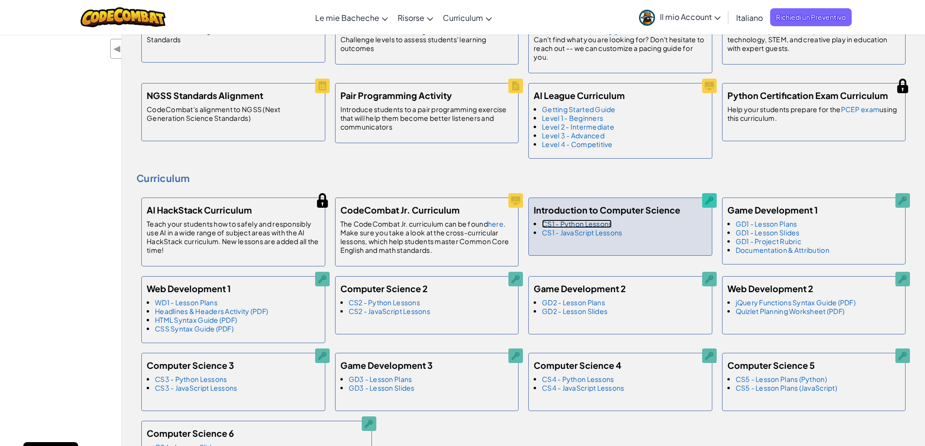
click at [599, 223] on link "CS1 - Python Lessons" at bounding box center [577, 223] width 70 height 9
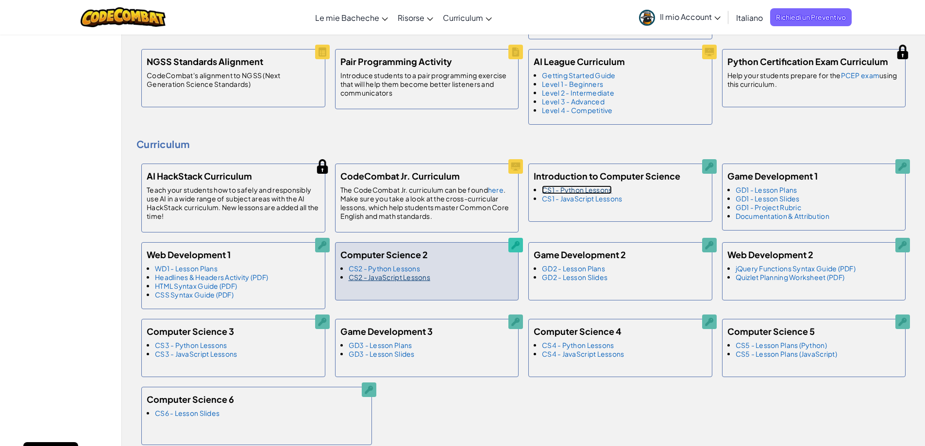
scroll to position [388, 0]
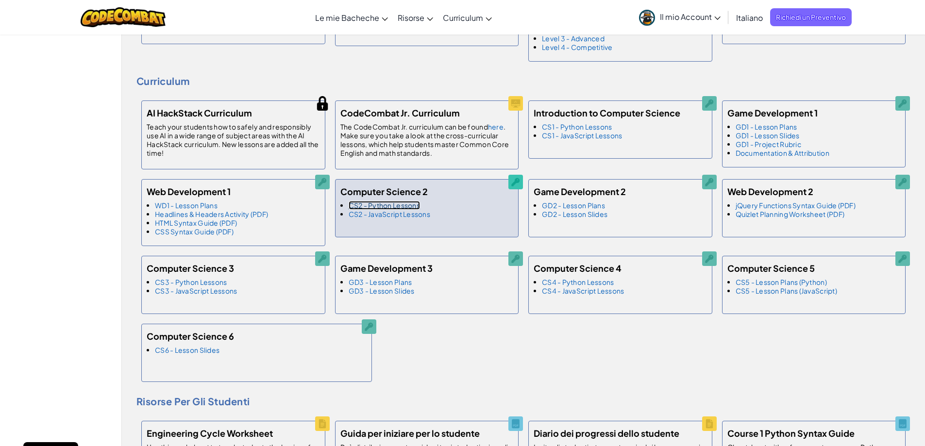
click at [394, 204] on link "CS2 - Python Lessons" at bounding box center [383, 205] width 71 height 9
click at [378, 216] on link "CS2 - JavaScript Lessons" at bounding box center [389, 214] width 82 height 9
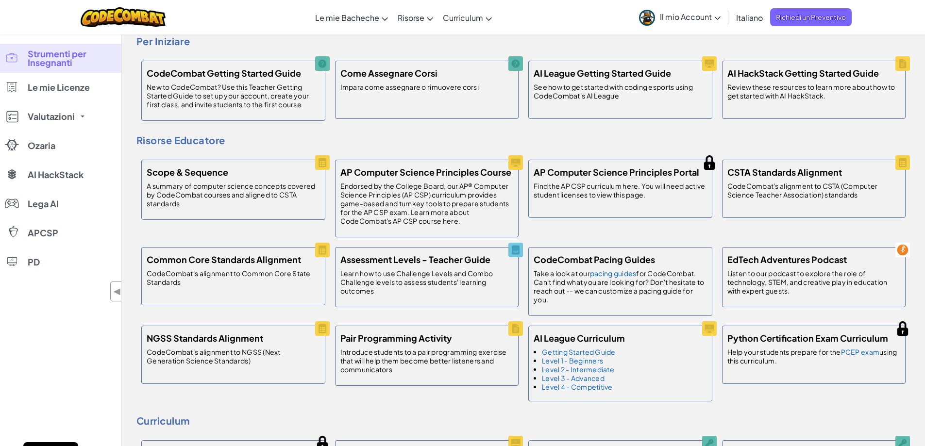
scroll to position [0, 0]
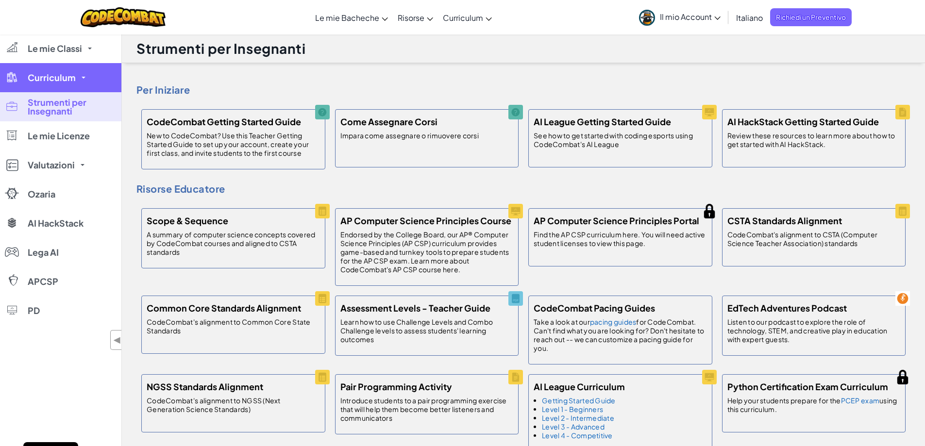
click at [53, 83] on link "Curriculum" at bounding box center [60, 77] width 121 height 29
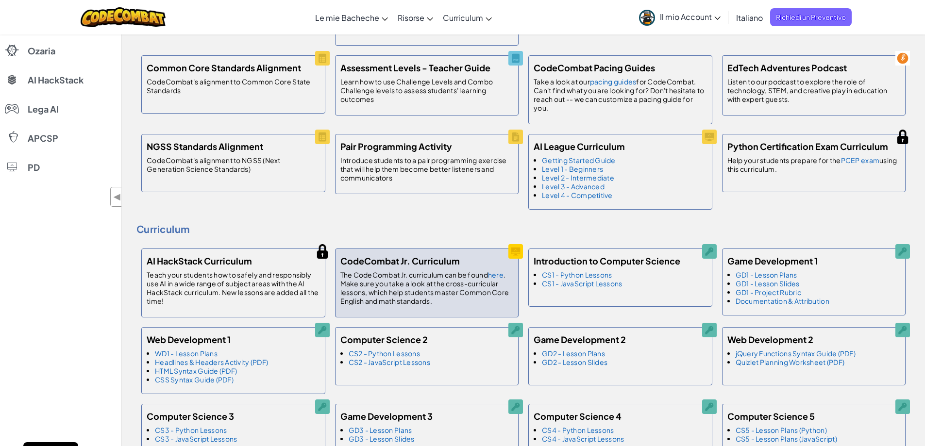
scroll to position [340, 0]
